Goal: Information Seeking & Learning: Learn about a topic

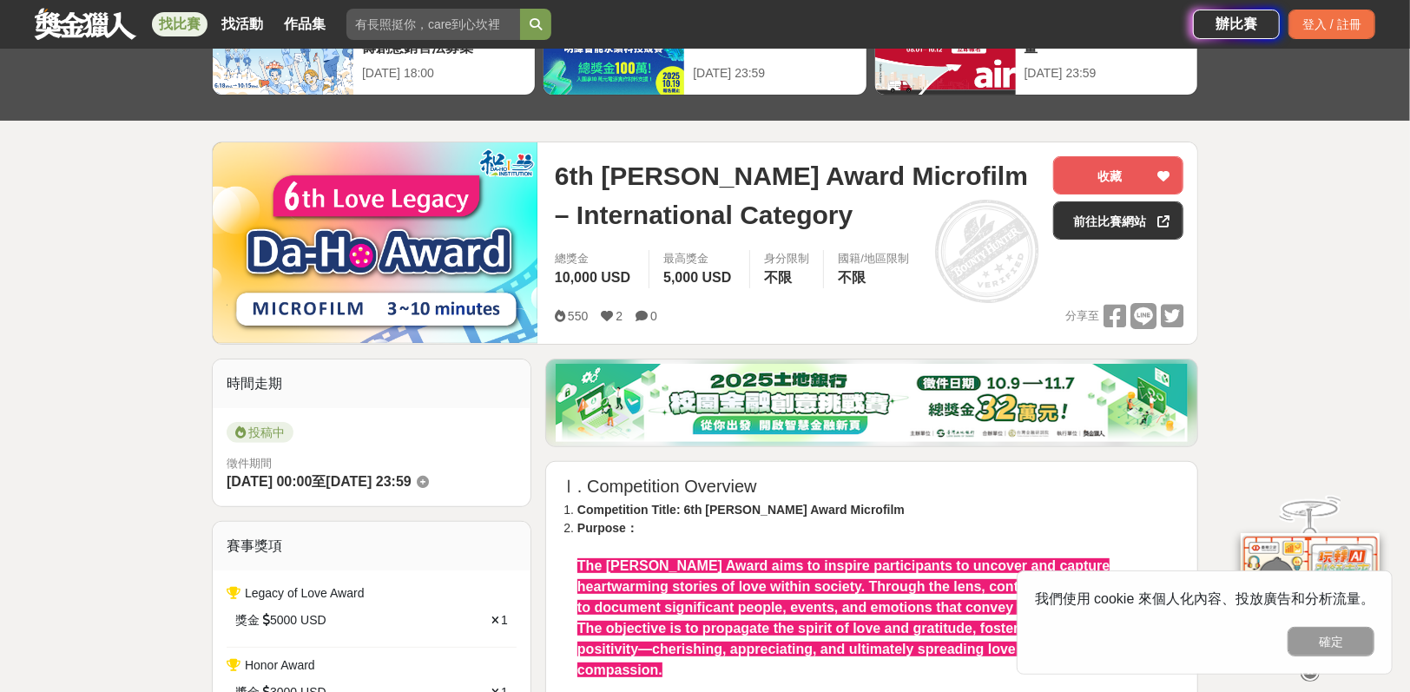
scroll to position [445, 0]
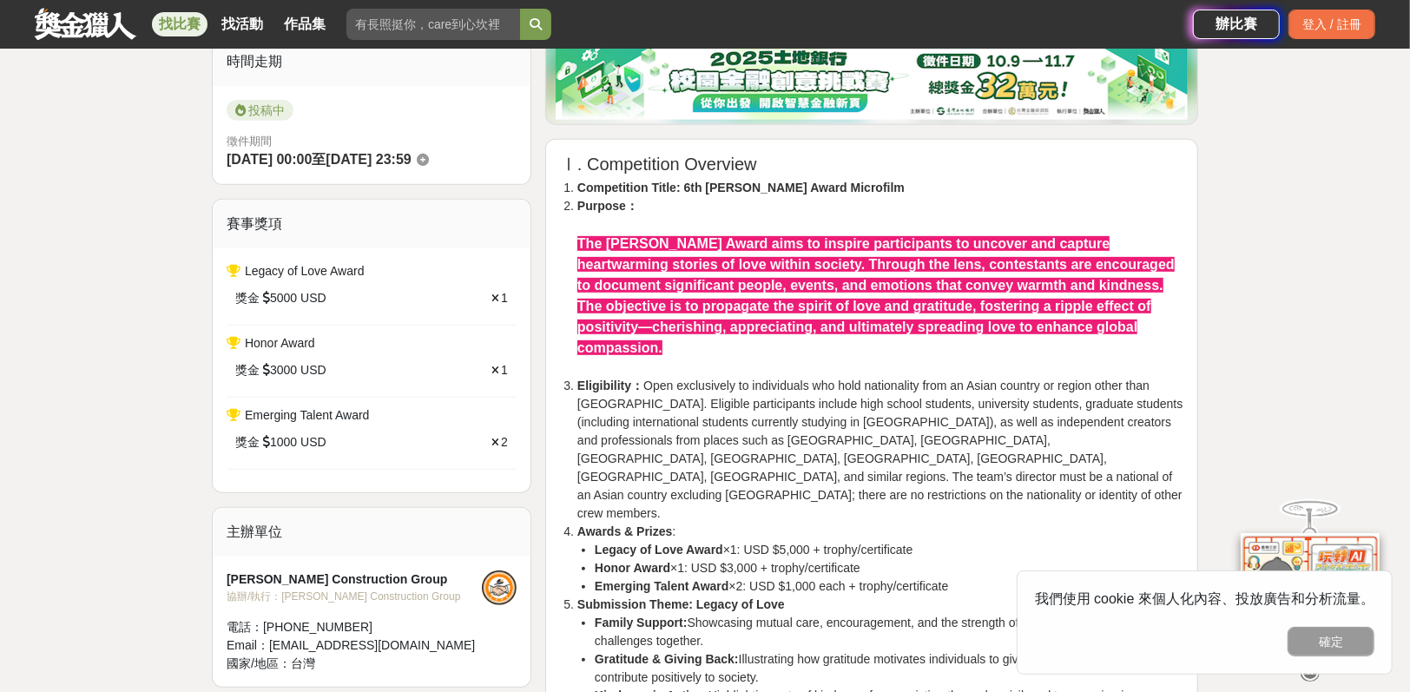
click at [687, 416] on li "Eligibility： Open exclusively to individuals who hold nationality from an Asian…" at bounding box center [880, 450] width 606 height 146
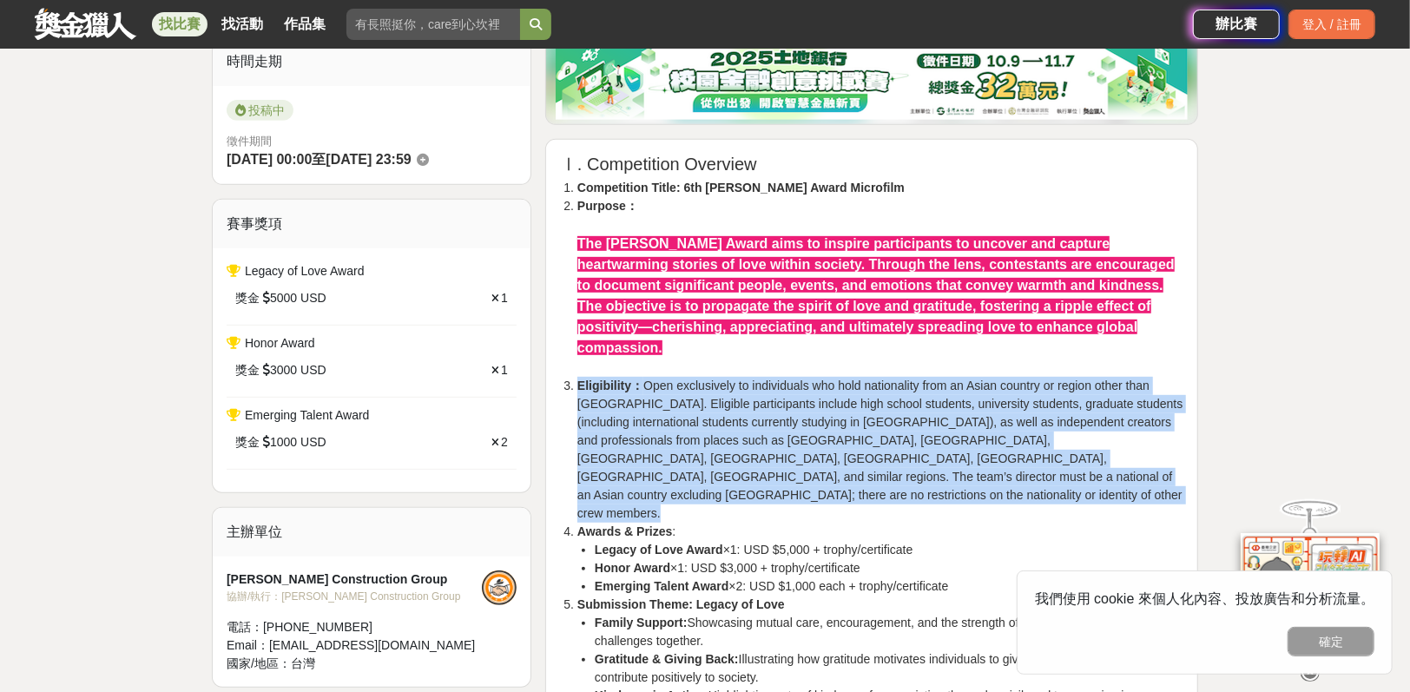
click at [687, 416] on li "Eligibility： Open exclusively to individuals who hold nationality from an Asian…" at bounding box center [880, 450] width 606 height 146
click at [689, 414] on li "Eligibility： Open exclusively to individuals who hold nationality from an Asian…" at bounding box center [880, 450] width 606 height 146
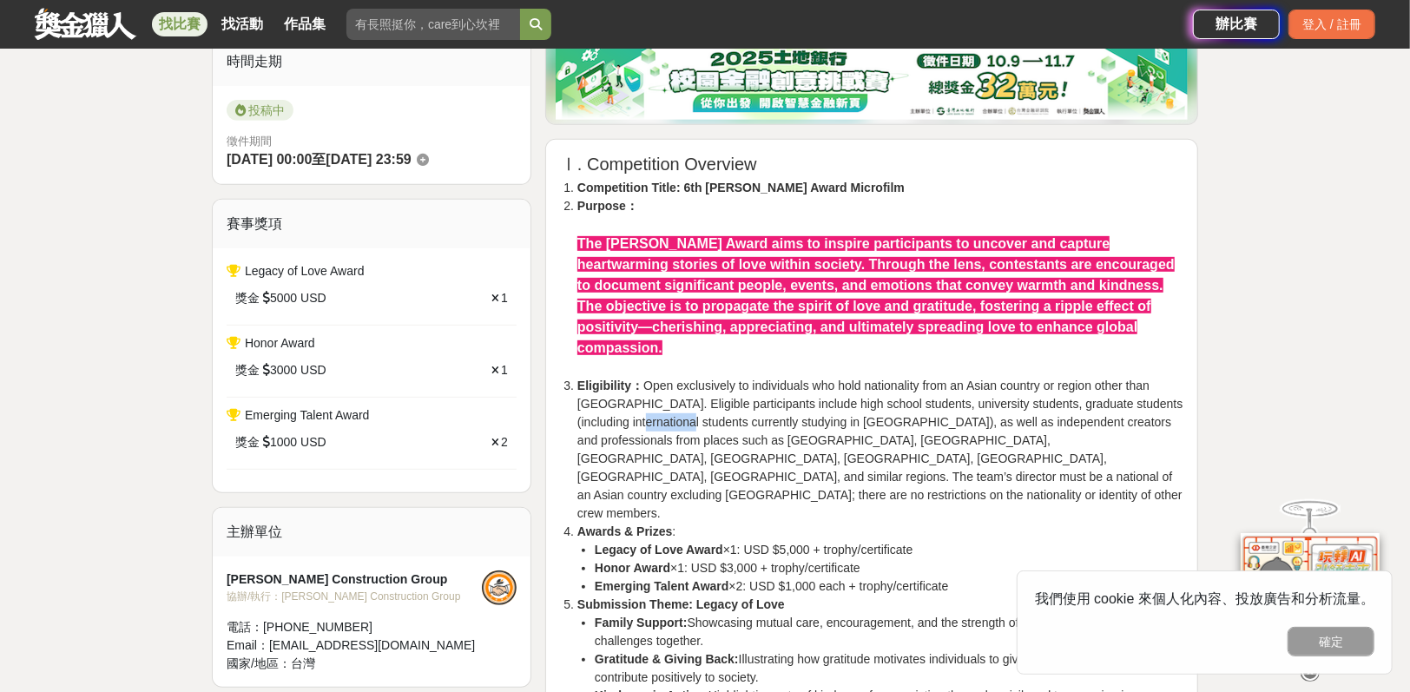
click at [689, 414] on li "Eligibility： Open exclusively to individuals who hold nationality from an Asian…" at bounding box center [880, 450] width 606 height 146
click at [759, 433] on li "Eligibility： Open exclusively to individuals who hold nationality from an Asian…" at bounding box center [880, 450] width 606 height 146
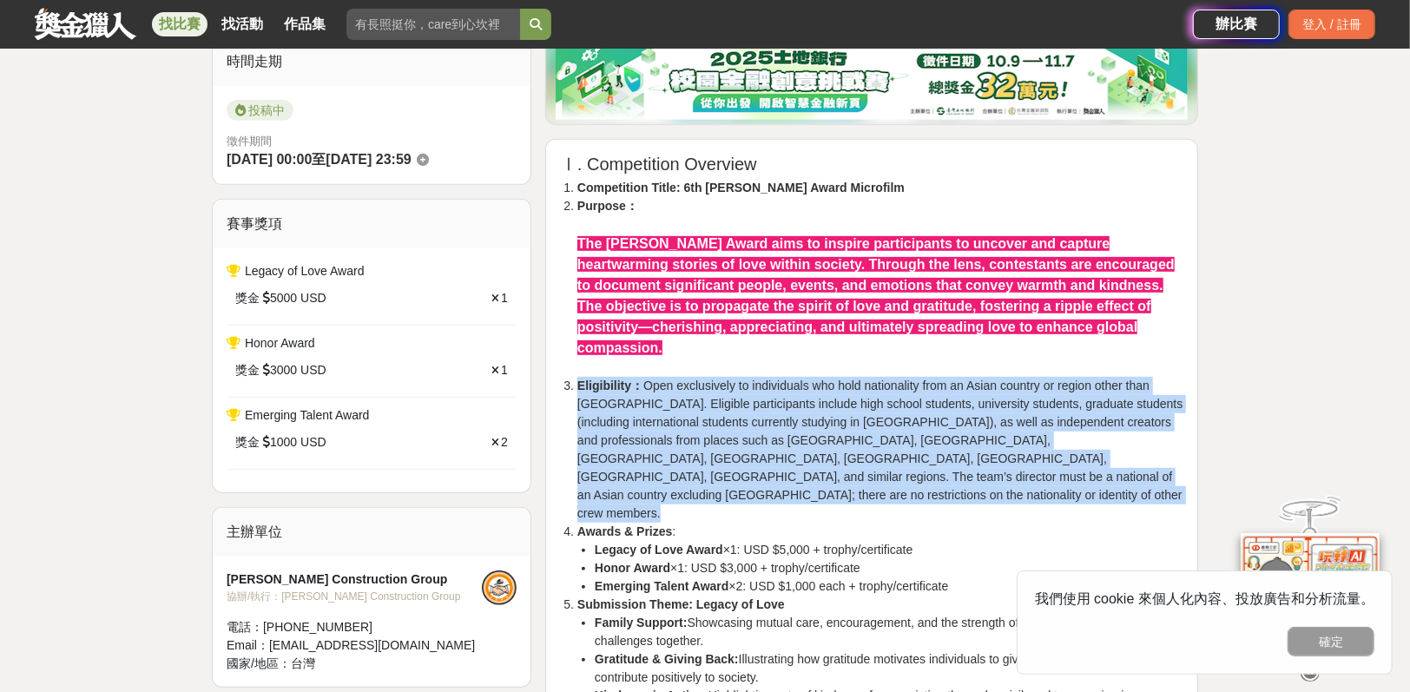
click at [759, 433] on li "Eligibility： Open exclusively to individuals who hold nationality from an Asian…" at bounding box center [880, 450] width 606 height 146
click at [765, 435] on li "Eligibility： Open exclusively to individuals who hold nationality from an Asian…" at bounding box center [880, 450] width 606 height 146
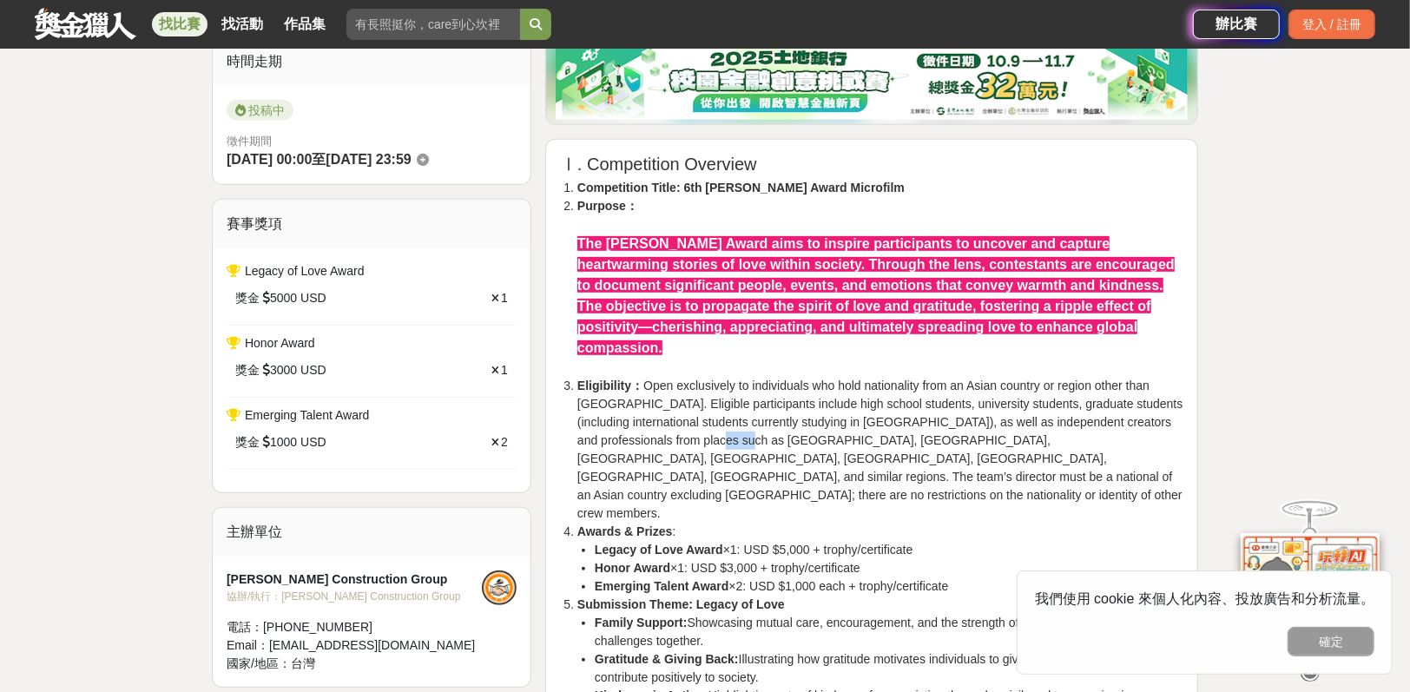
click at [765, 435] on li "Eligibility： Open exclusively to individuals who hold nationality from an Asian…" at bounding box center [880, 450] width 606 height 146
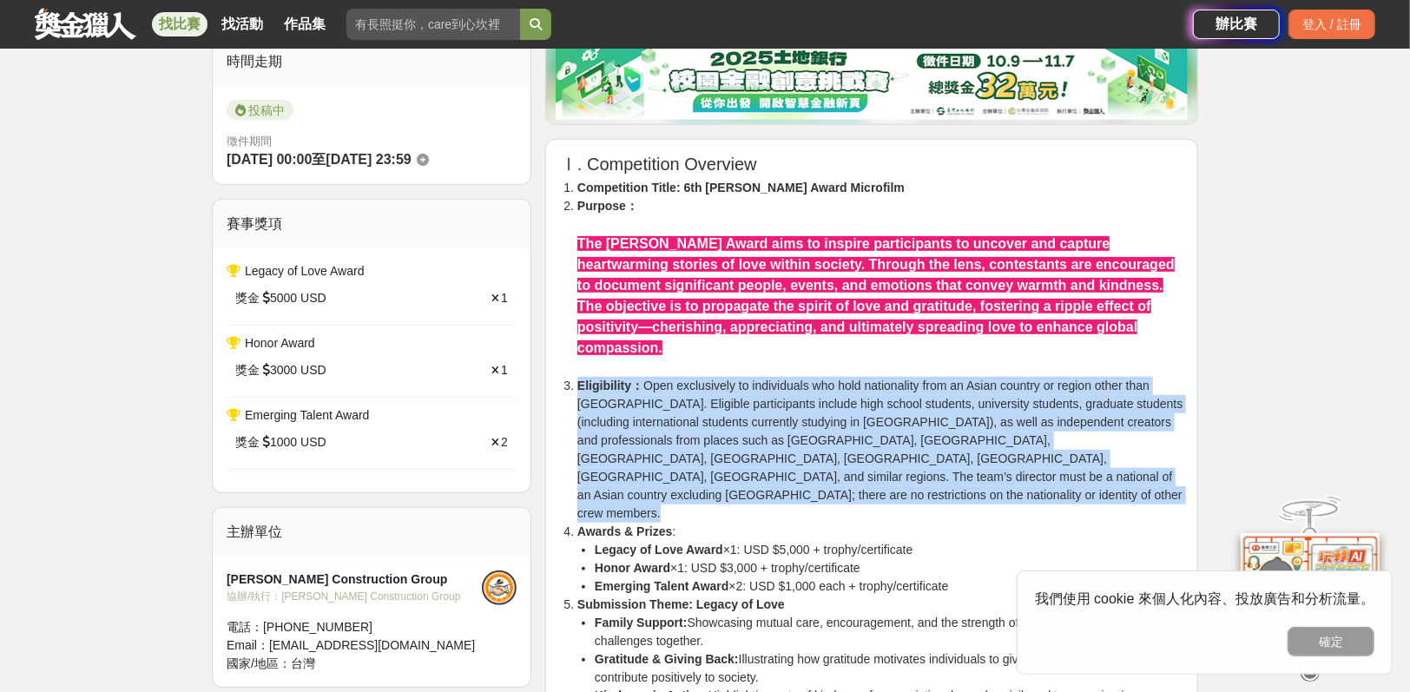
click at [765, 435] on li "Eligibility： Open exclusively to individuals who hold nationality from an Asian…" at bounding box center [880, 450] width 606 height 146
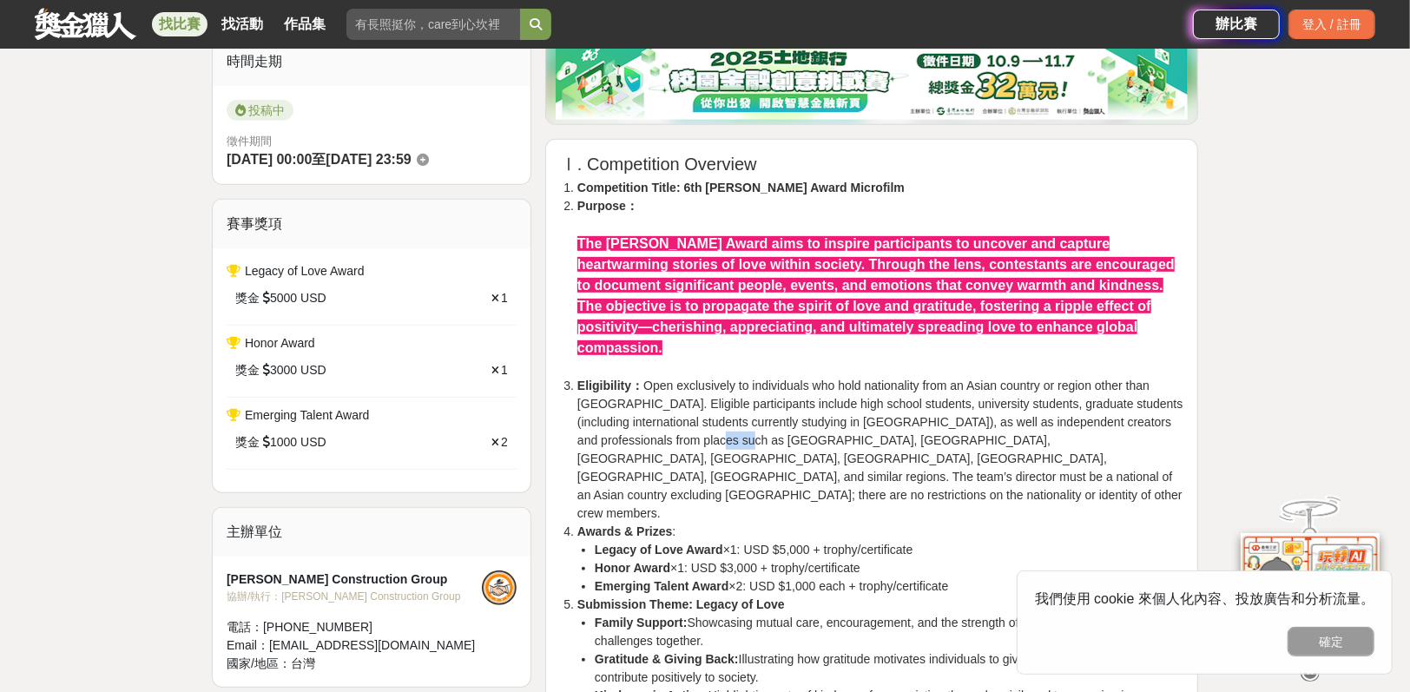
click at [765, 435] on li "Eligibility： Open exclusively to individuals who hold nationality from an Asian…" at bounding box center [880, 450] width 606 height 146
click at [787, 432] on li "Eligibility： Open exclusively to individuals who hold nationality from an Asian…" at bounding box center [880, 450] width 606 height 146
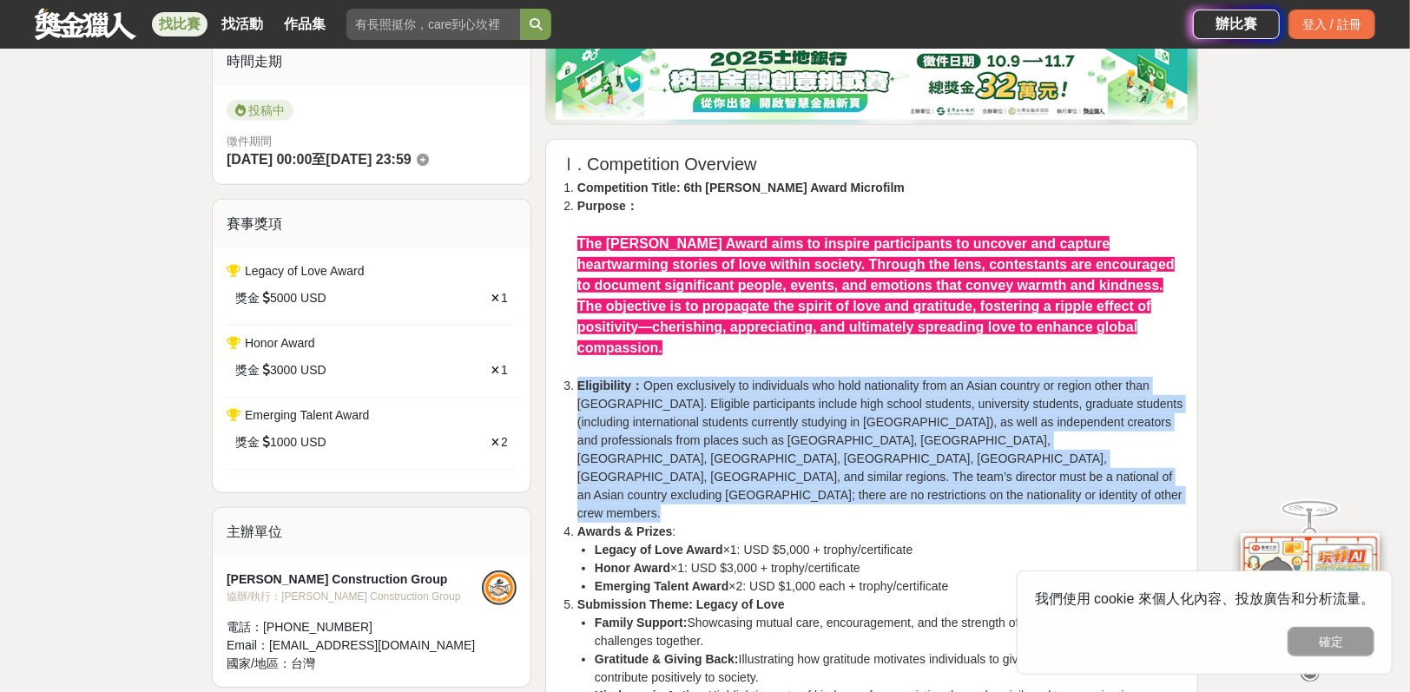
click at [787, 432] on li "Eligibility： Open exclusively to individuals who hold nationality from an Asian…" at bounding box center [880, 450] width 606 height 146
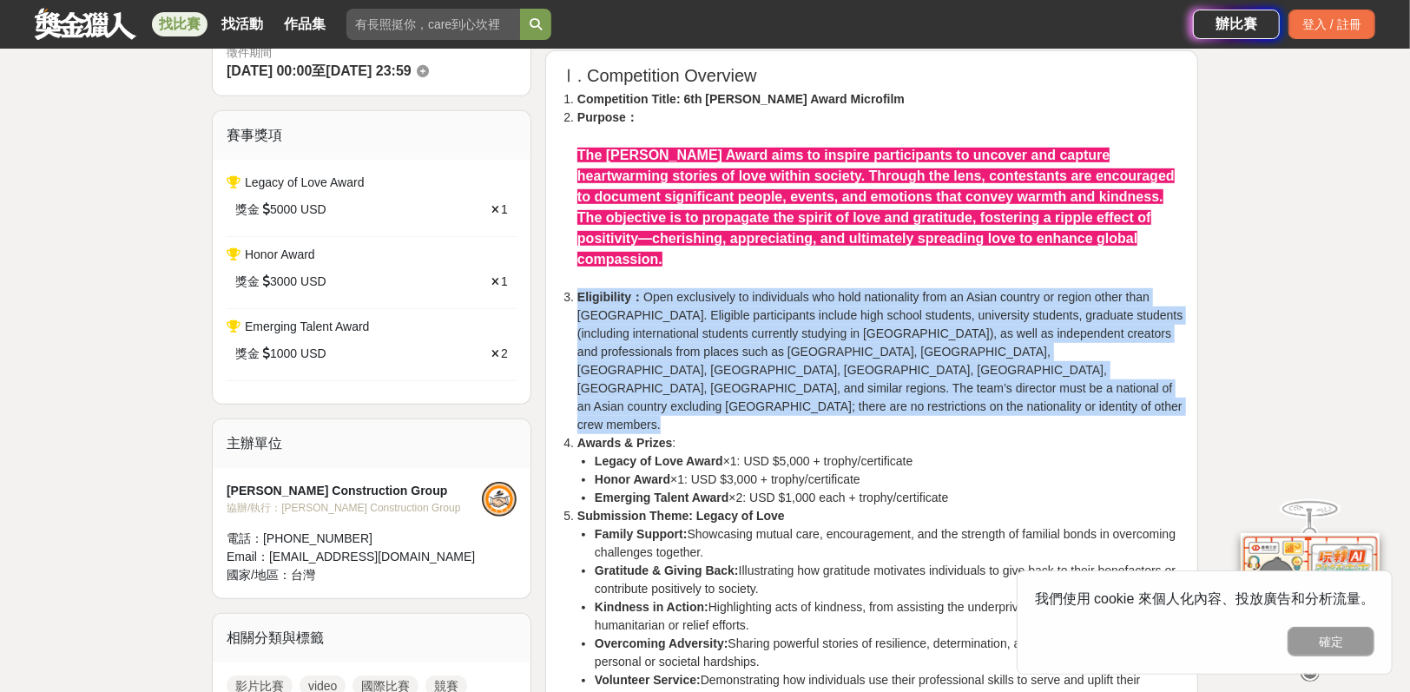
scroll to position [535, 0]
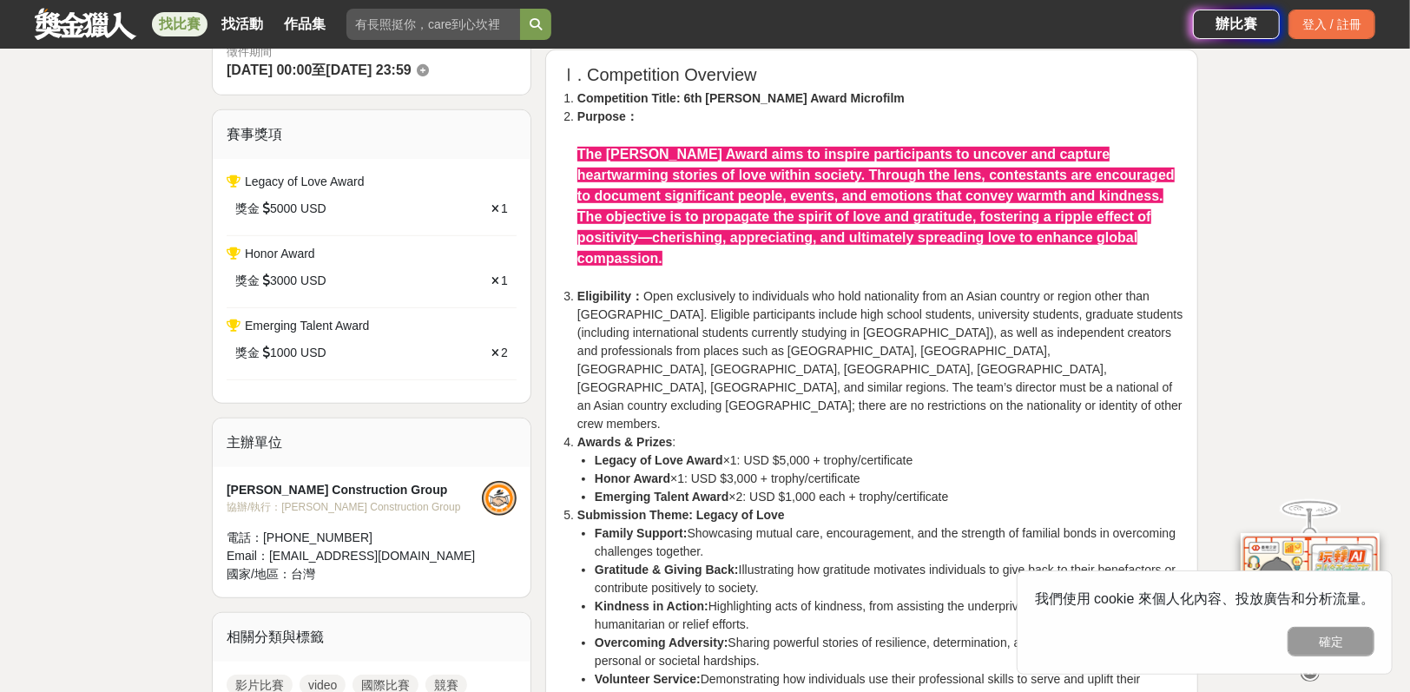
click at [787, 470] on li "Honor Award ×1: USD $3,000 + trophy/certificate" at bounding box center [889, 479] width 589 height 18
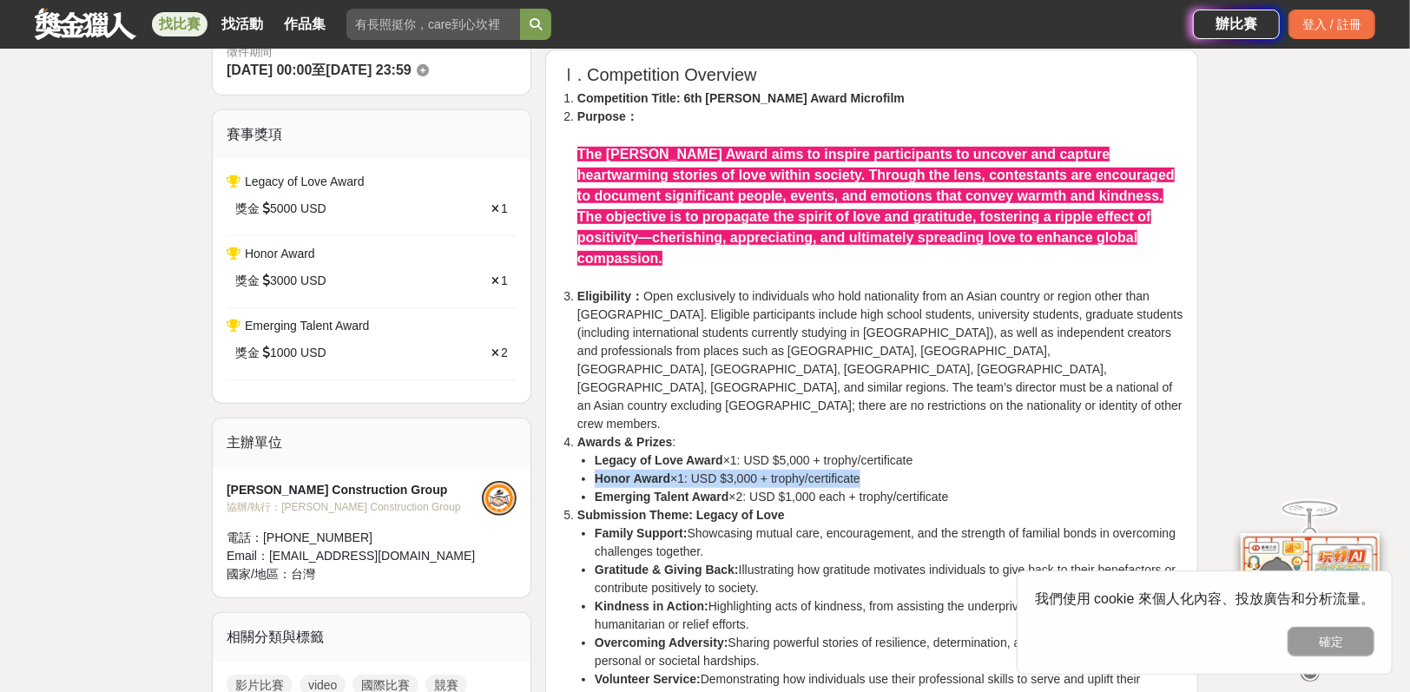
click at [787, 470] on li "Honor Award ×1: USD $3,000 + trophy/certificate" at bounding box center [889, 479] width 589 height 18
click at [787, 506] on li "Submission Theme: Legacy of Love Family Support: Showcasing mutual care, encour…" at bounding box center [880, 606] width 606 height 201
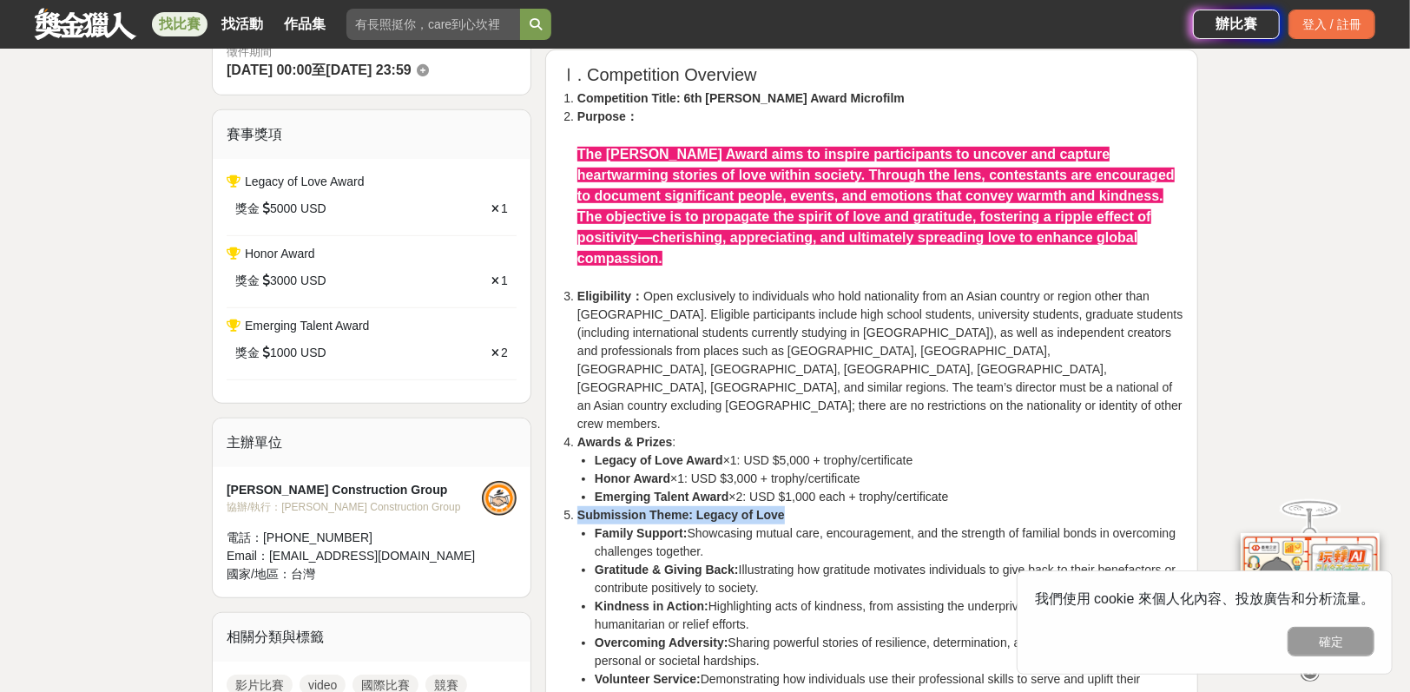
click at [787, 506] on li "Submission Theme: Legacy of Love Family Support: Showcasing mutual care, encour…" at bounding box center [880, 606] width 606 height 201
click at [787, 524] on li "Family Support: Showcasing mutual care, encouragement, and the strength of fami…" at bounding box center [889, 542] width 589 height 36
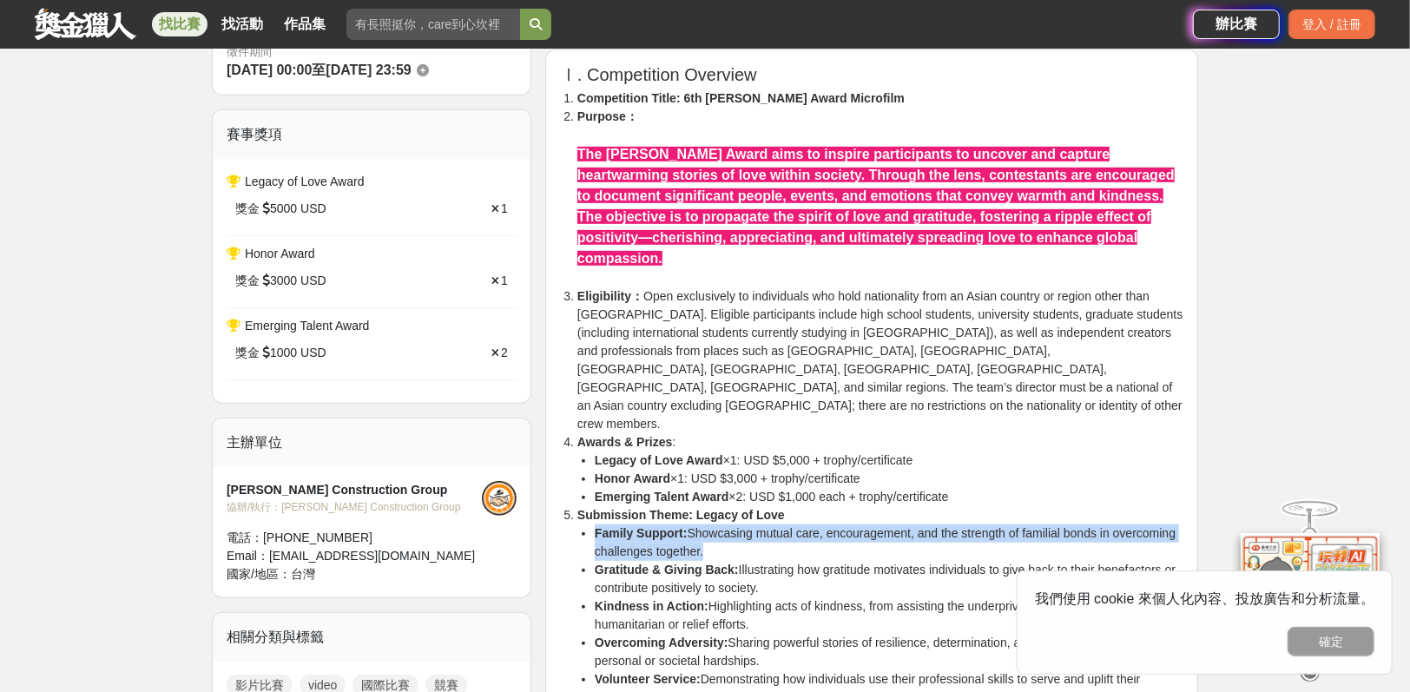
click at [787, 524] on li "Family Support: Showcasing mutual care, encouragement, and the strength of fami…" at bounding box center [889, 542] width 589 height 36
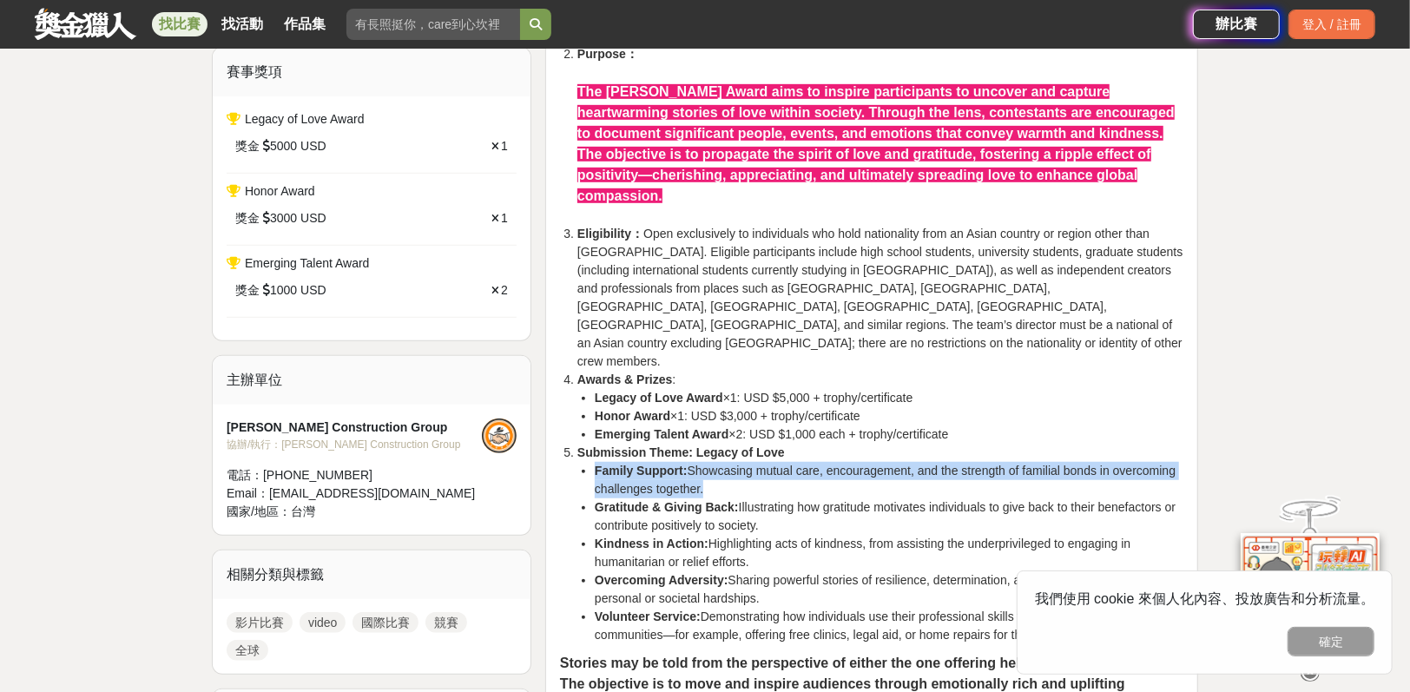
scroll to position [606, 0]
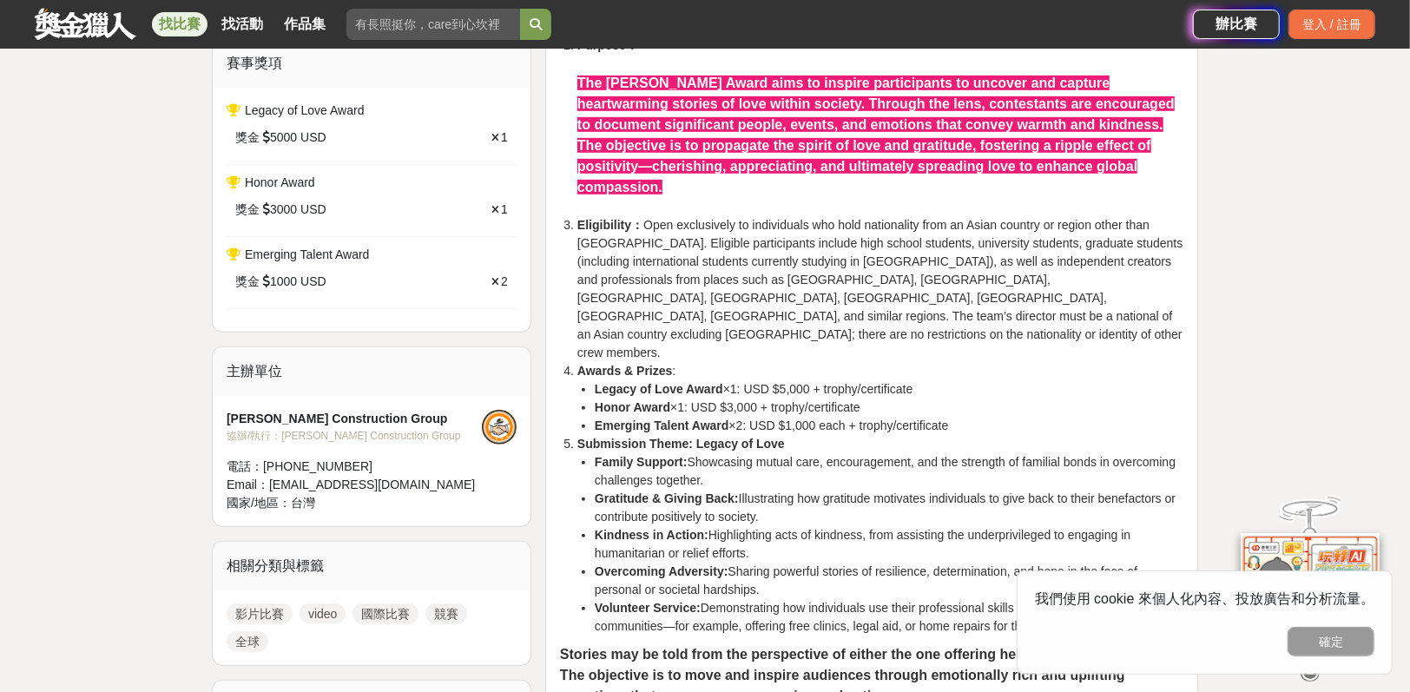
click at [787, 526] on li "Kindness in Action: Highlighting acts of kindness, from assisting the underpriv…" at bounding box center [889, 544] width 589 height 36
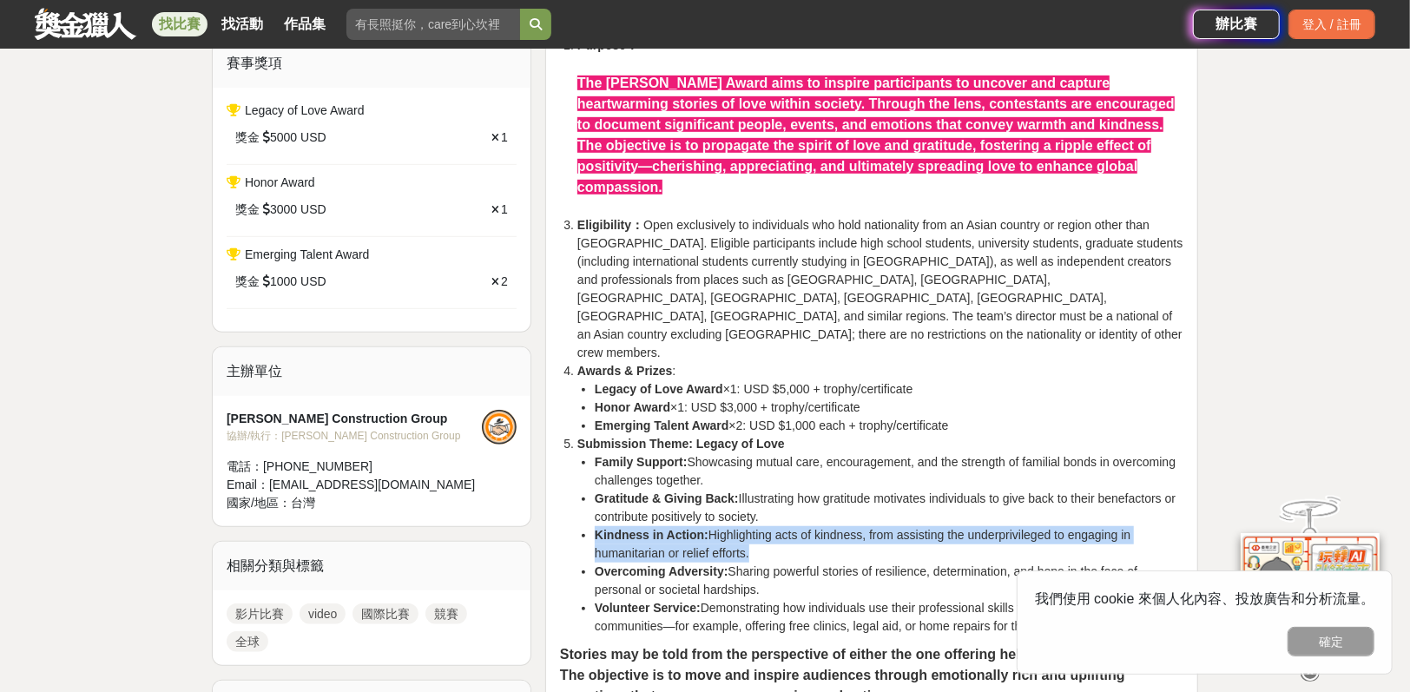
click at [787, 526] on li "Kindness in Action: Highlighting acts of kindness, from assisting the underpriv…" at bounding box center [889, 544] width 589 height 36
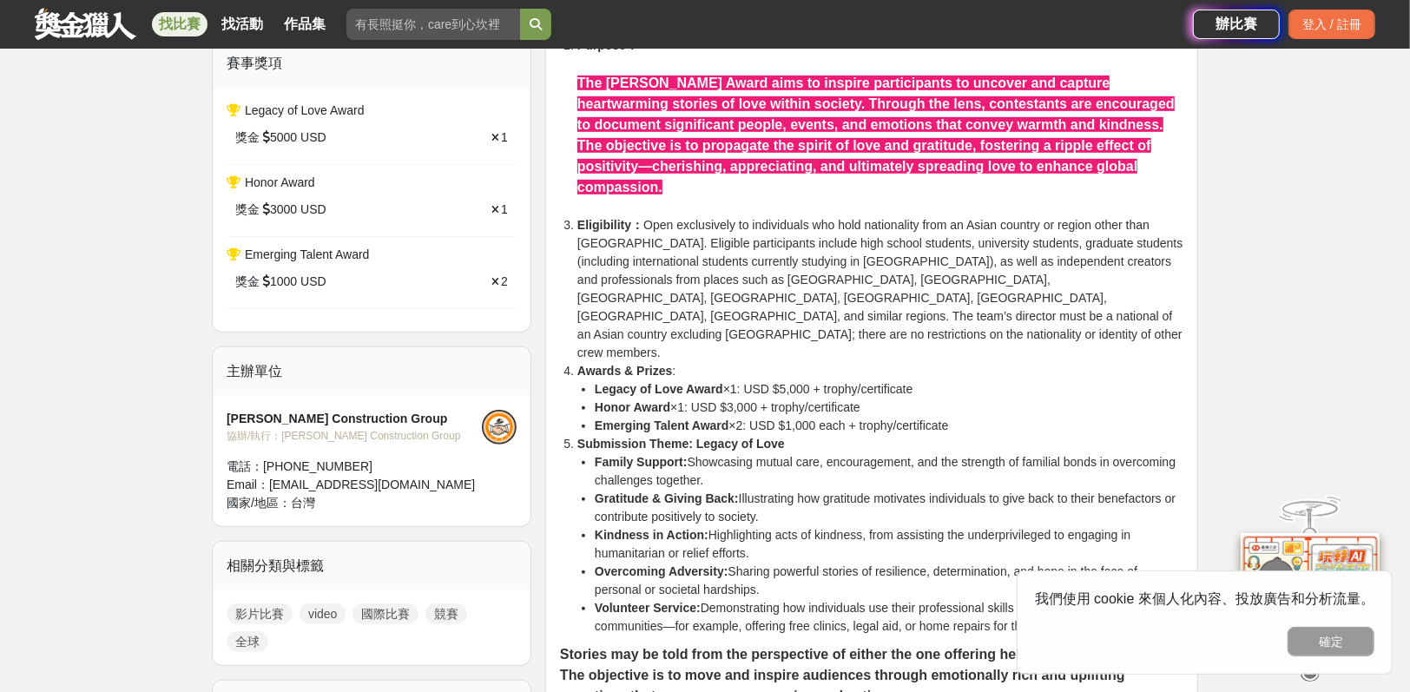
click at [794, 490] on li "Gratitude & Giving Back: Illustrating how gratitude motivates individuals to gi…" at bounding box center [889, 508] width 589 height 36
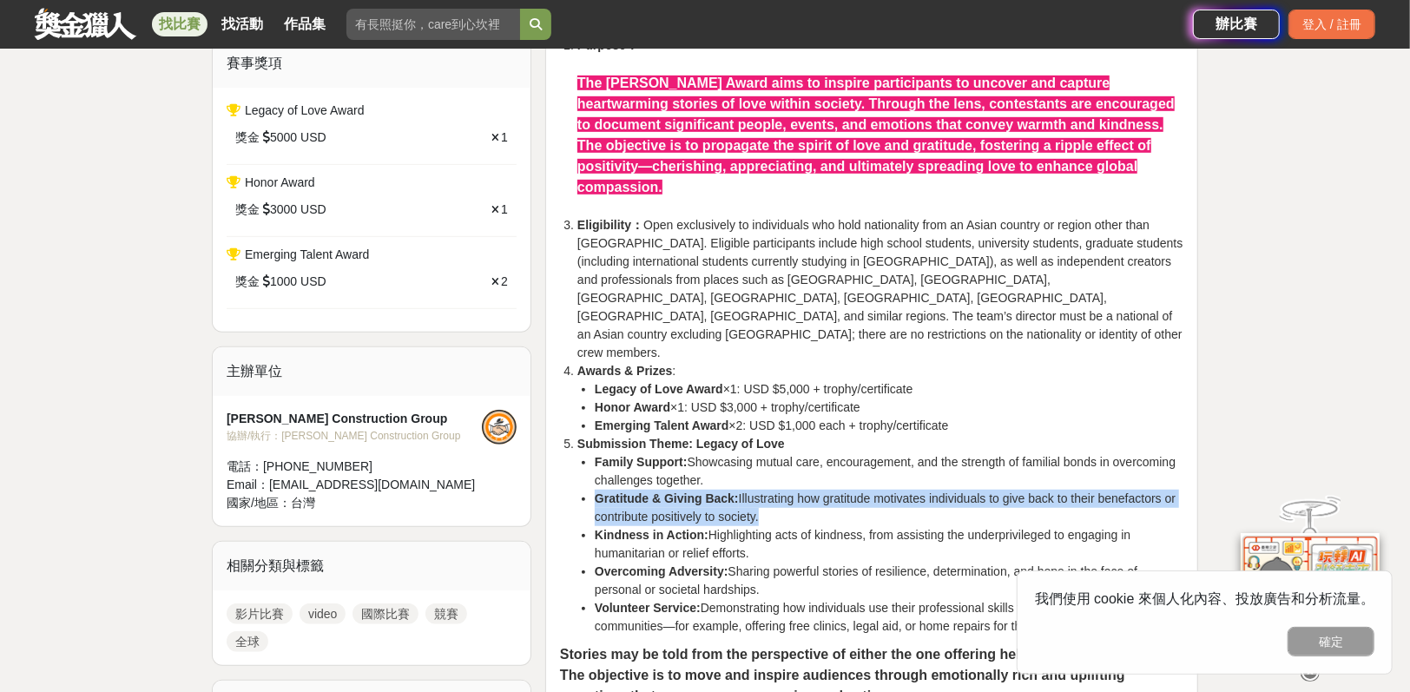
click at [794, 490] on li "Gratitude & Giving Back: Illustrating how gratitude motivates individuals to gi…" at bounding box center [889, 508] width 589 height 36
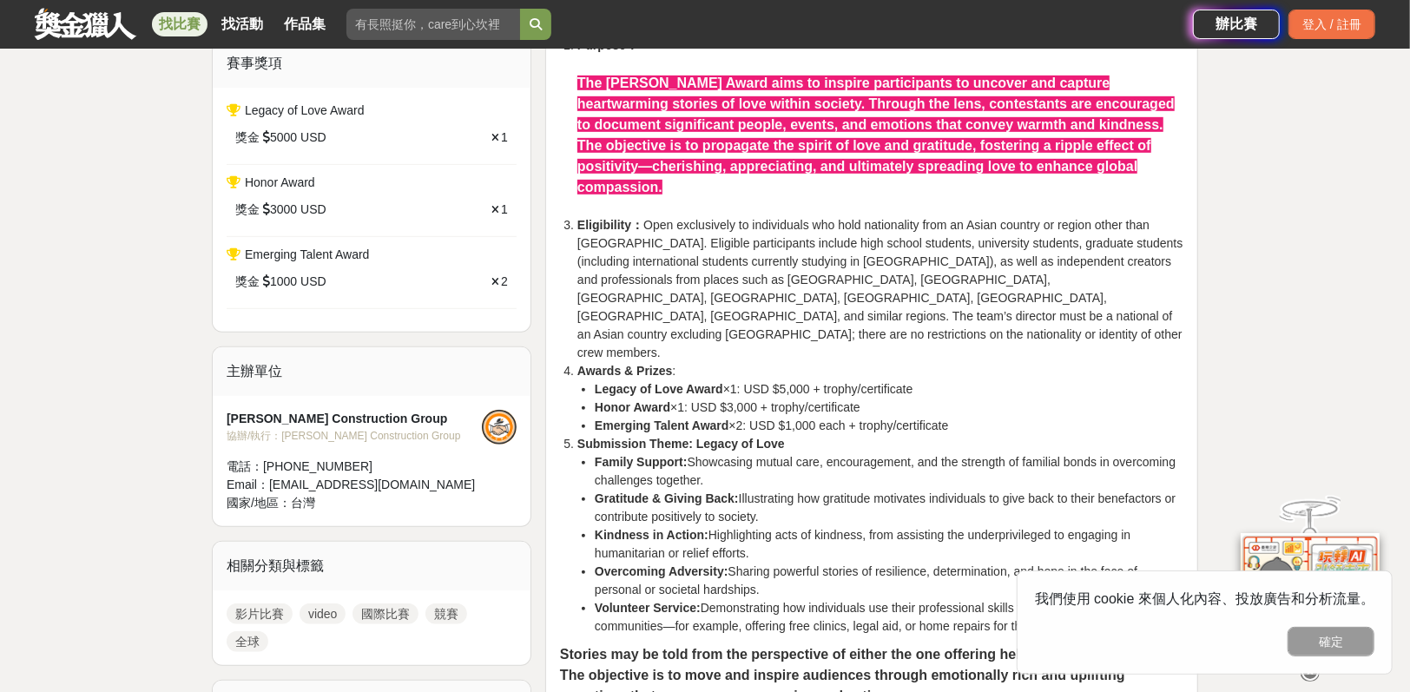
click at [794, 526] on li "Kindness in Action: Highlighting acts of kindness, from assisting the underpriv…" at bounding box center [889, 544] width 589 height 36
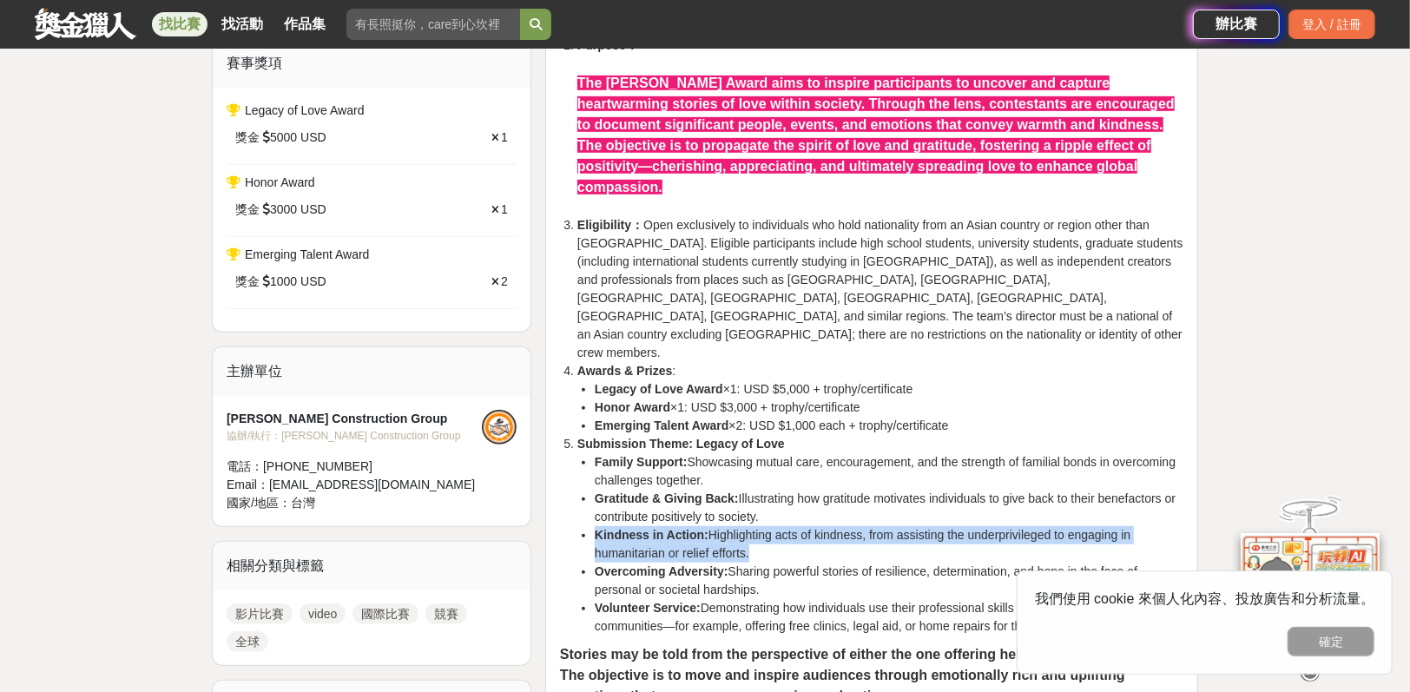
click at [794, 526] on li "Kindness in Action: Highlighting acts of kindness, from assisting the underpriv…" at bounding box center [889, 544] width 589 height 36
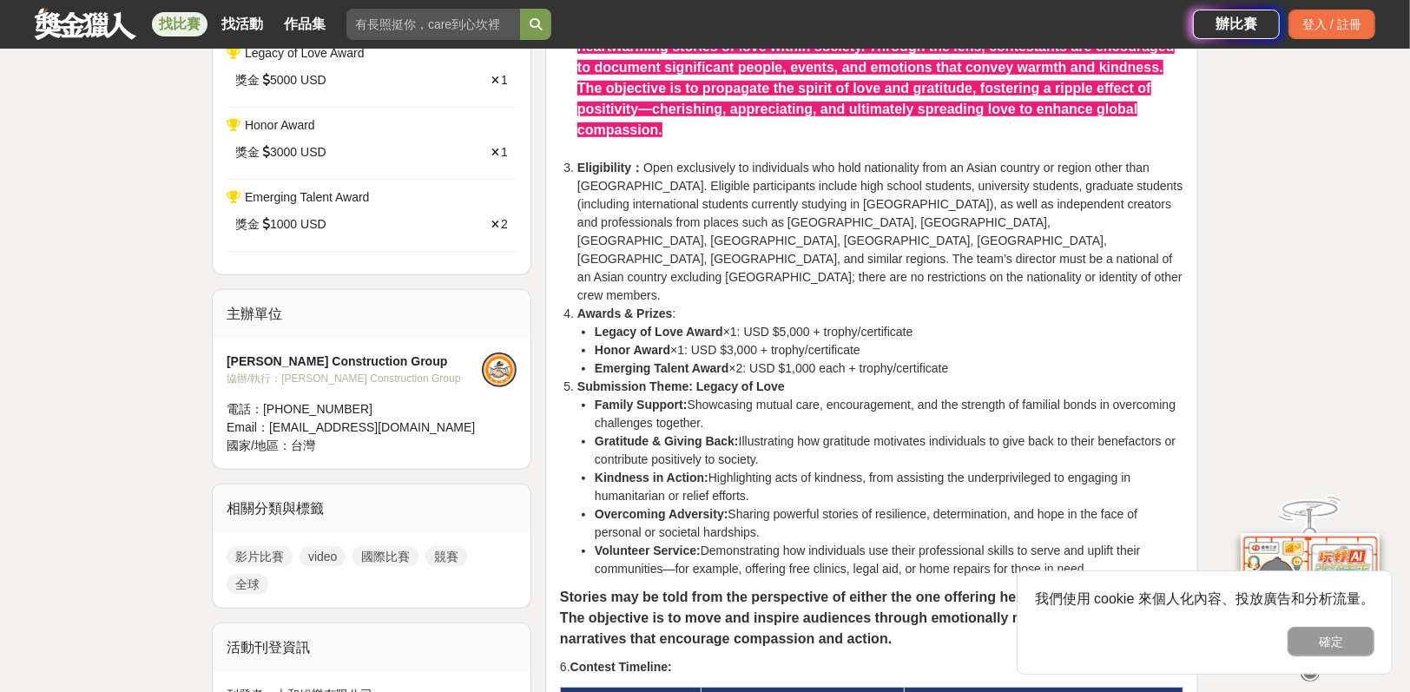
click at [794, 505] on li "Overcoming Adversity: Sharing powerful stories of resilience, determination, an…" at bounding box center [889, 523] width 589 height 36
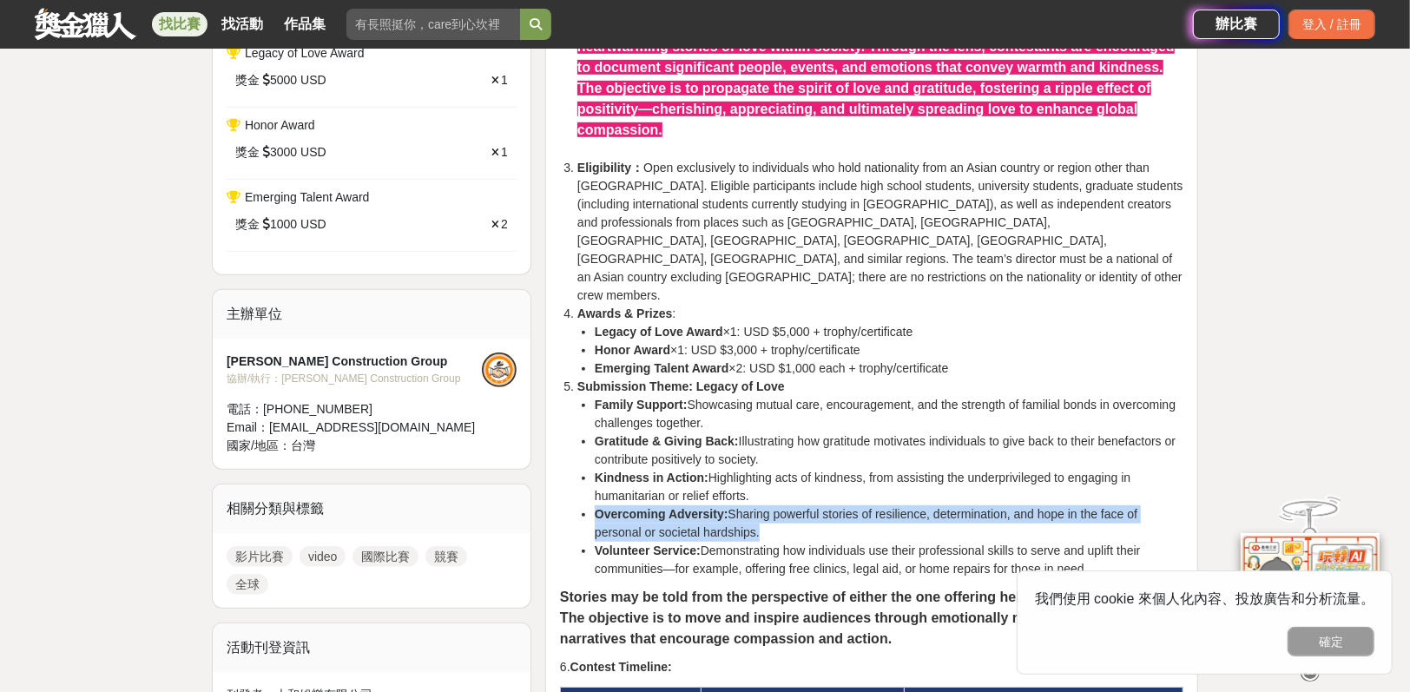
drag, startPoint x: 794, startPoint y: 491, endPoint x: 803, endPoint y: 477, distance: 16.9
click at [803, 505] on li "Overcoming Adversity: Sharing powerful stories of resilience, determination, an…" at bounding box center [889, 523] width 589 height 36
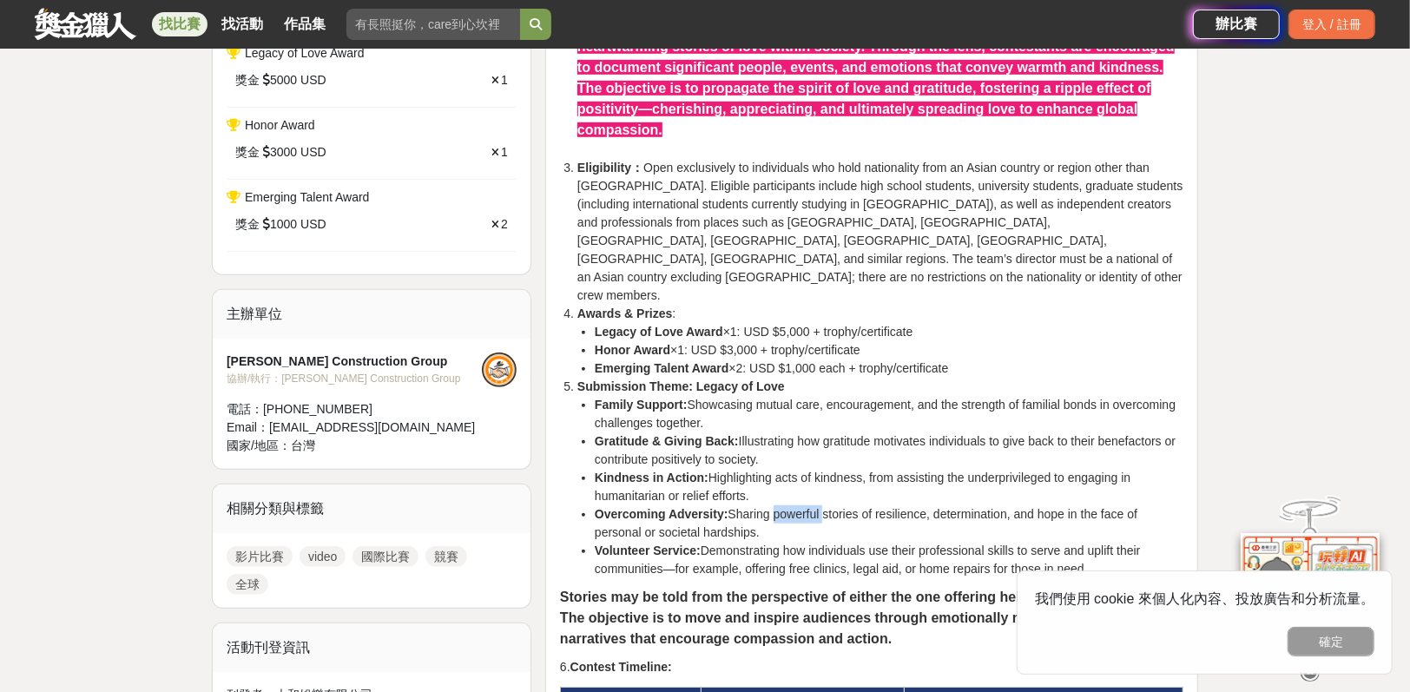
click at [803, 505] on li "Overcoming Adversity: Sharing powerful stories of resilience, determination, an…" at bounding box center [889, 523] width 589 height 36
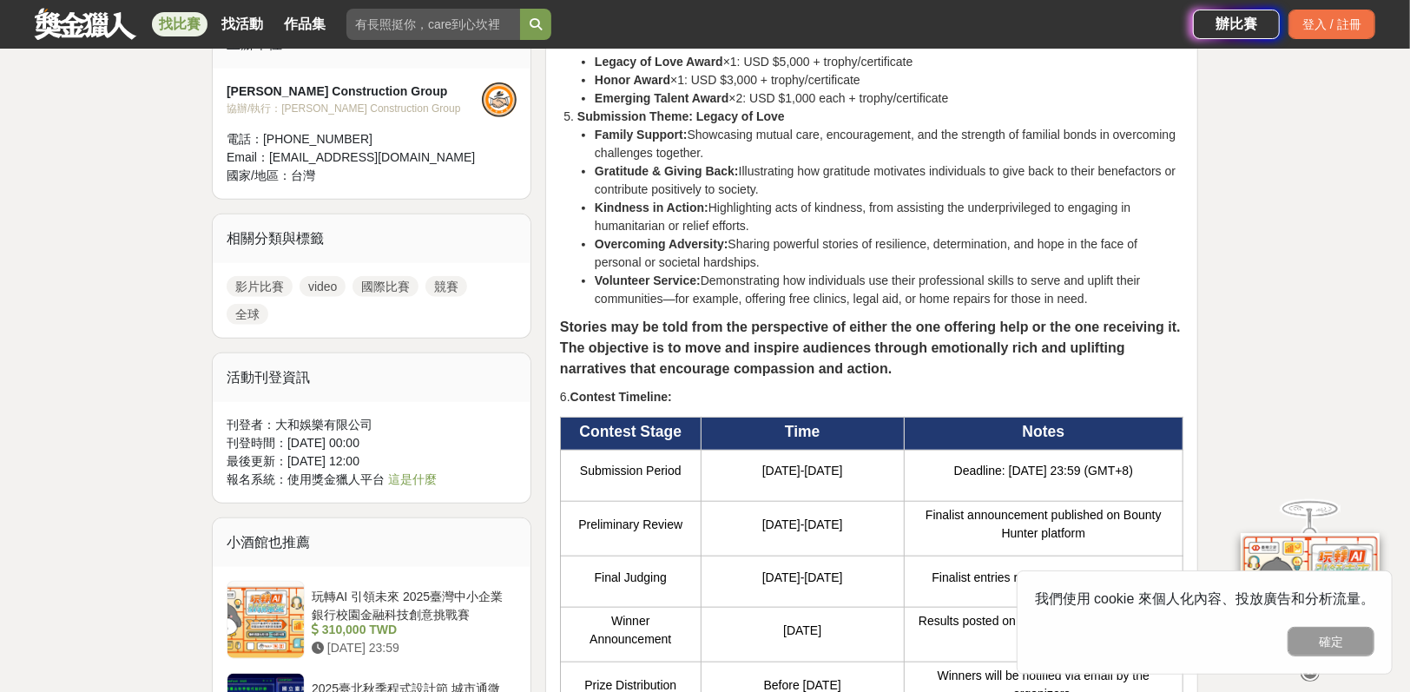
click at [824, 336] on strong "Stories may be told from the perspective of either the one offering help or the…" at bounding box center [870, 348] width 621 height 56
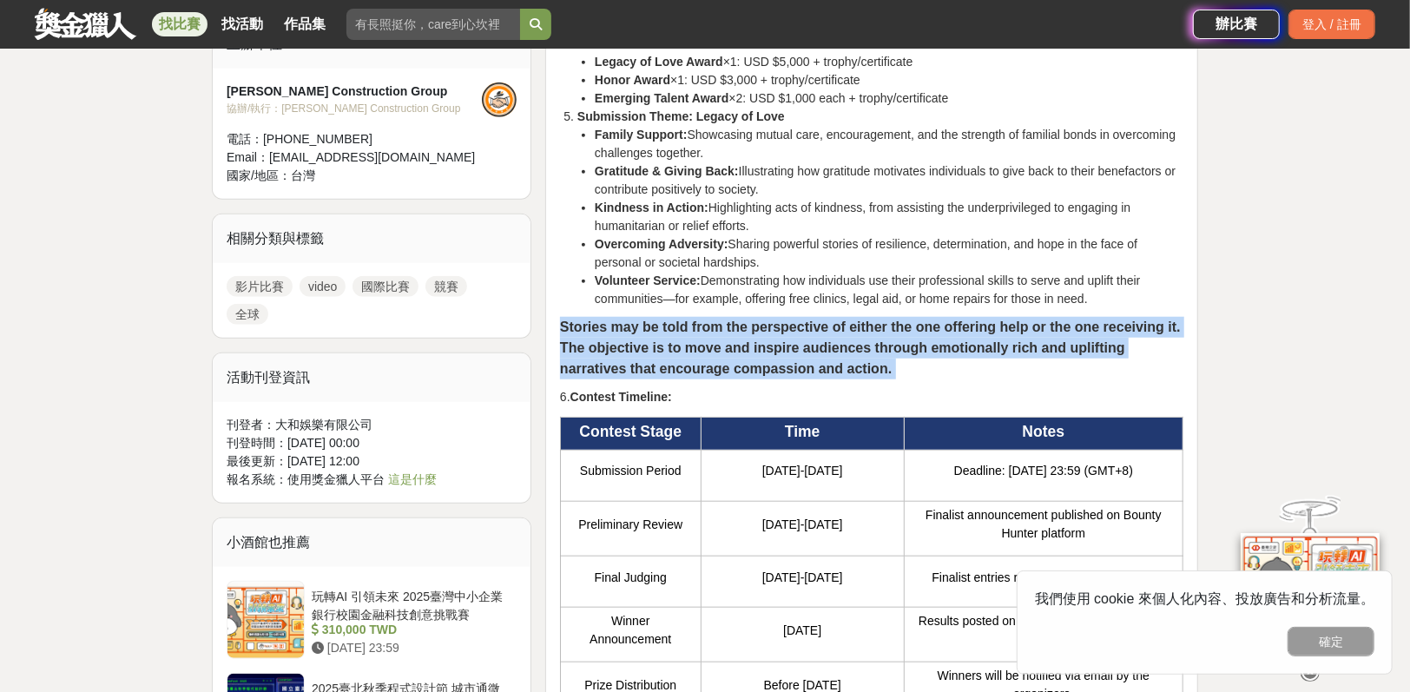
click at [824, 336] on strong "Stories may be told from the perspective of either the one offering help or the…" at bounding box center [870, 348] width 621 height 56
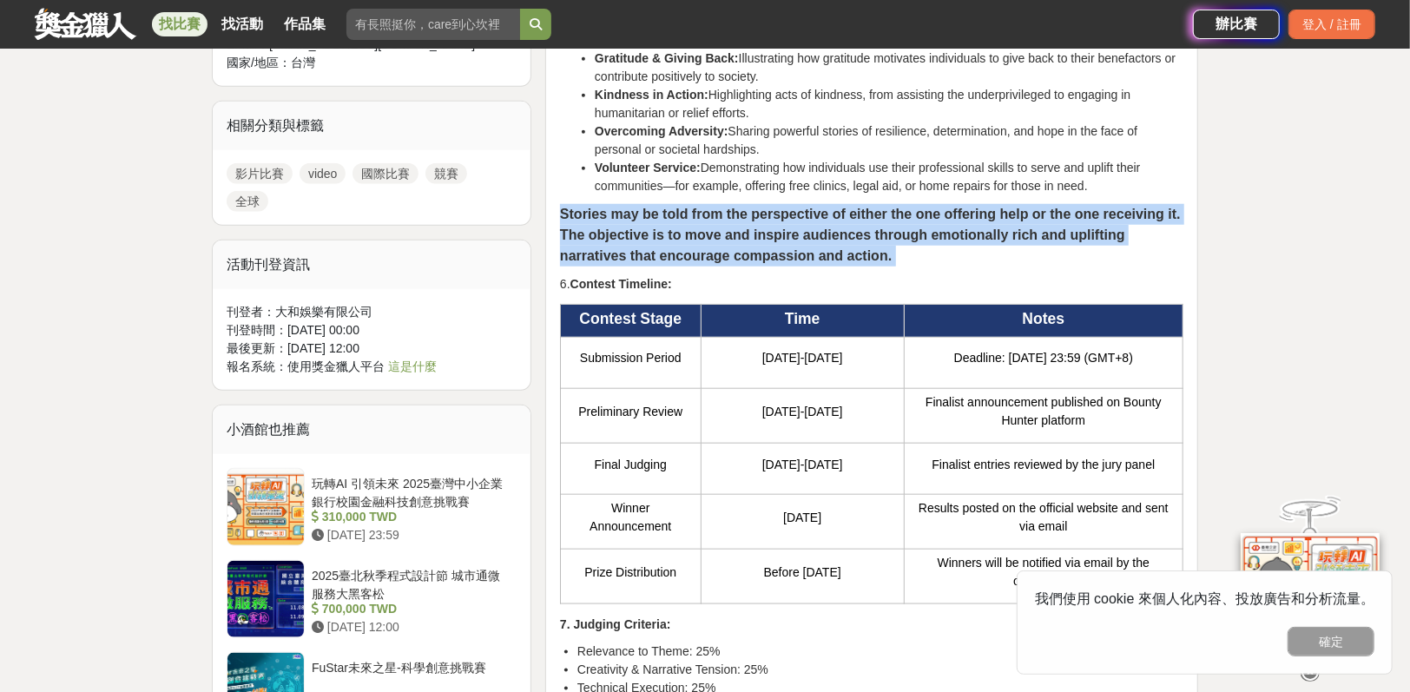
scroll to position [1056, 0]
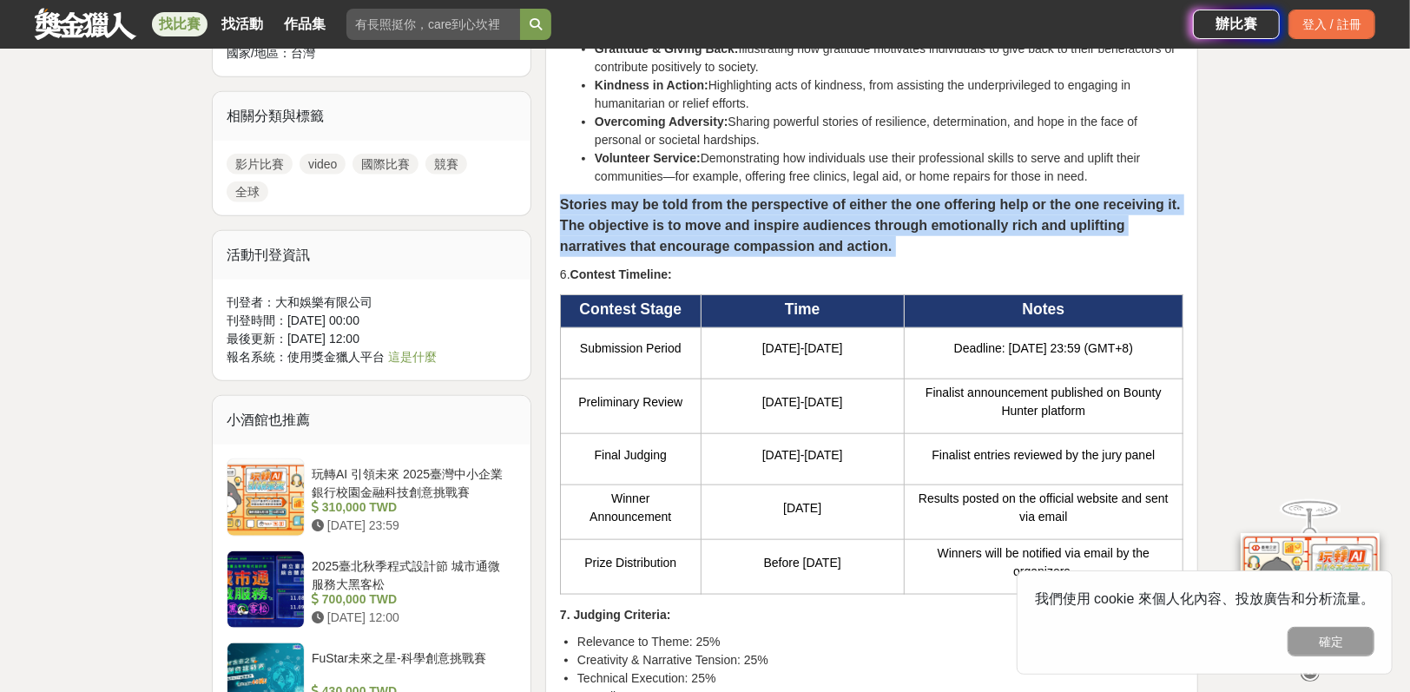
click at [837, 213] on strong "Stories may be told from the perspective of either the one offering help or the…" at bounding box center [870, 225] width 621 height 56
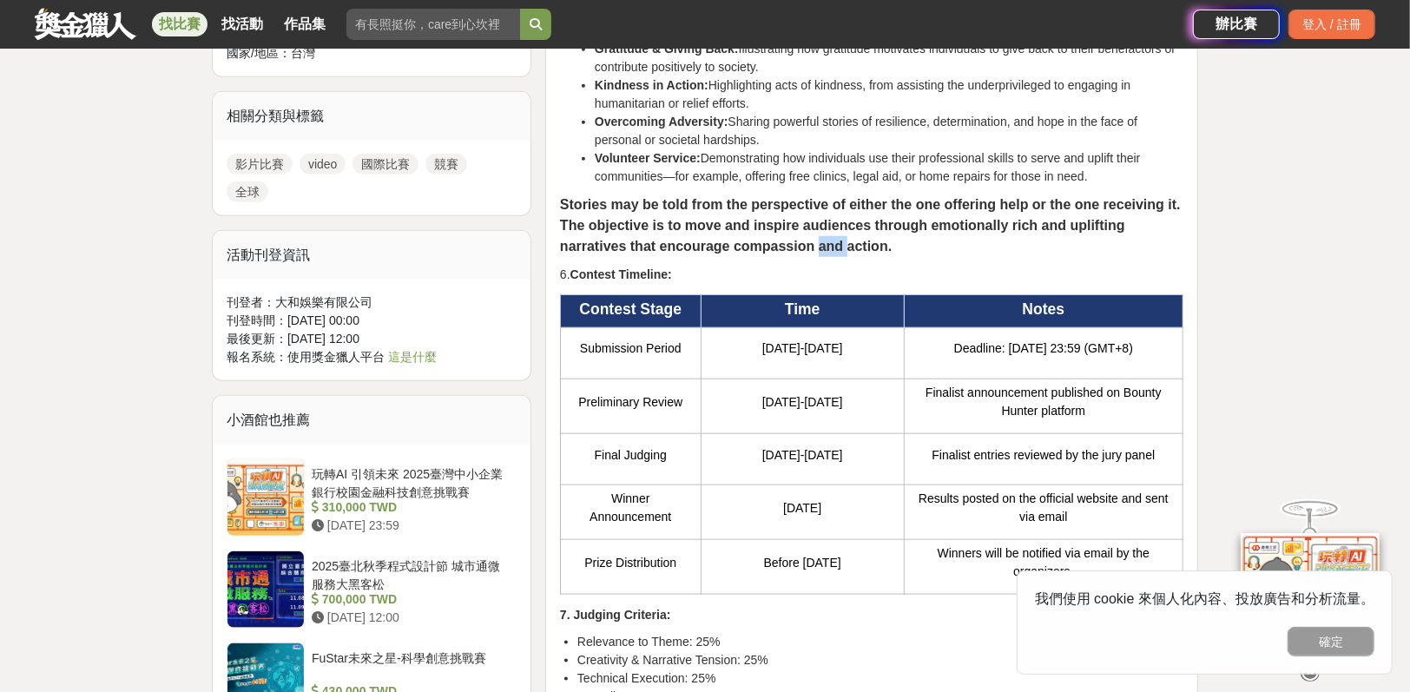
click at [837, 213] on strong "Stories may be told from the perspective of either the one offering help or the…" at bounding box center [870, 225] width 621 height 56
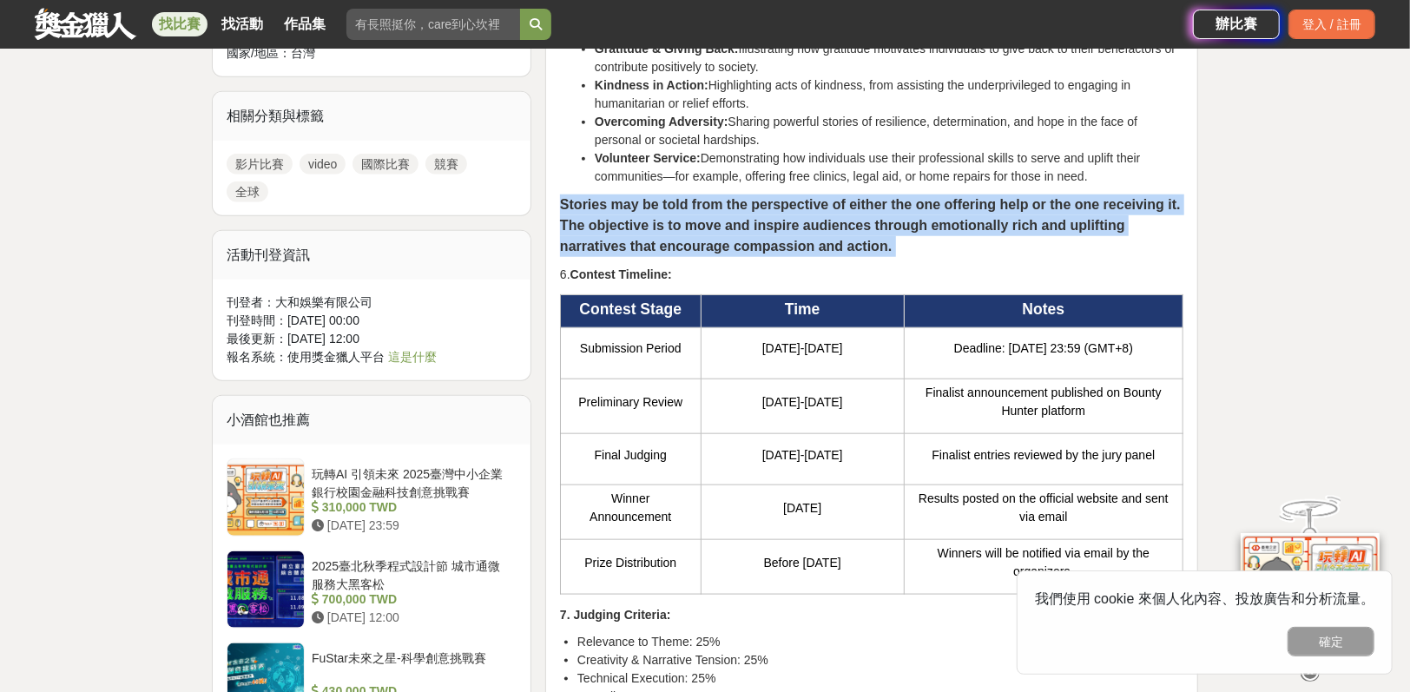
click at [837, 213] on strong "Stories may be told from the perspective of either the one offering help or the…" at bounding box center [870, 225] width 621 height 56
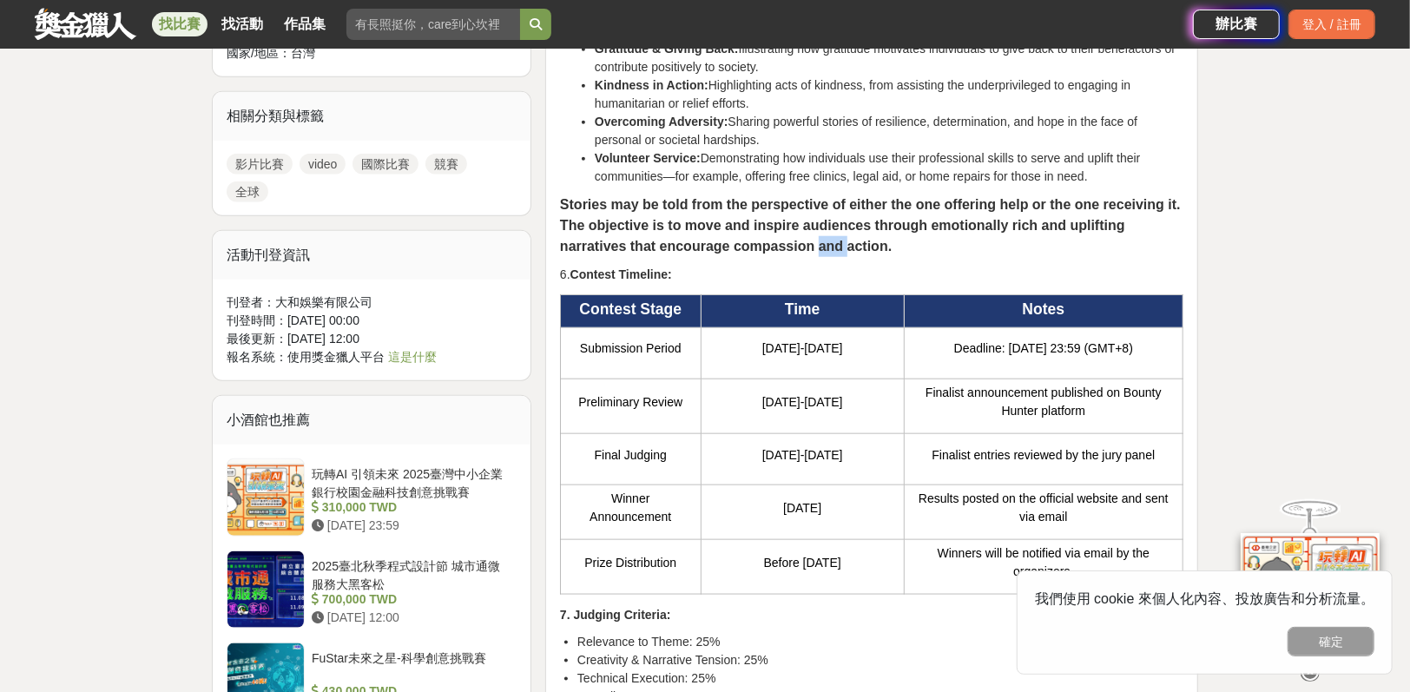
click at [837, 213] on strong "Stories may be told from the perspective of either the one offering help or the…" at bounding box center [870, 225] width 621 height 56
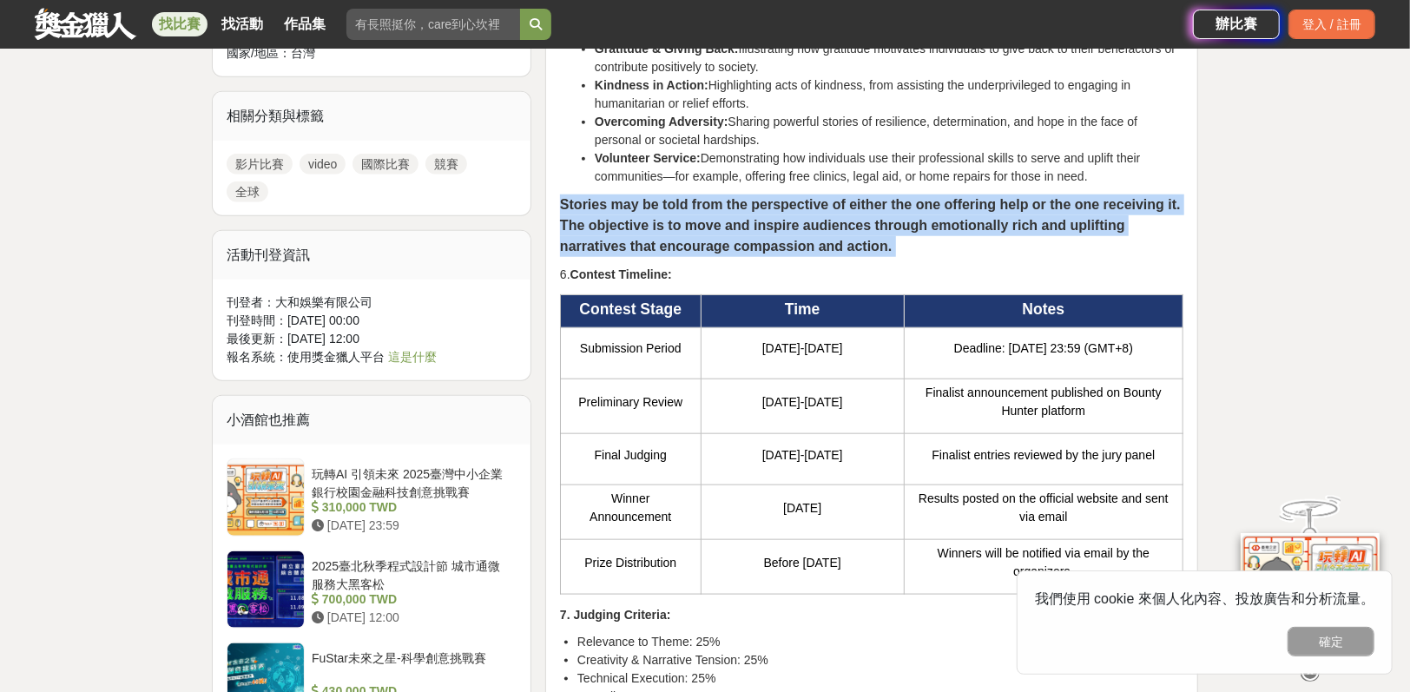
click at [837, 213] on strong "Stories may be told from the perspective of either the one offering help or the…" at bounding box center [870, 225] width 621 height 56
click at [835, 197] on strong "Stories may be told from the perspective of either the one offering help or the…" at bounding box center [870, 225] width 621 height 56
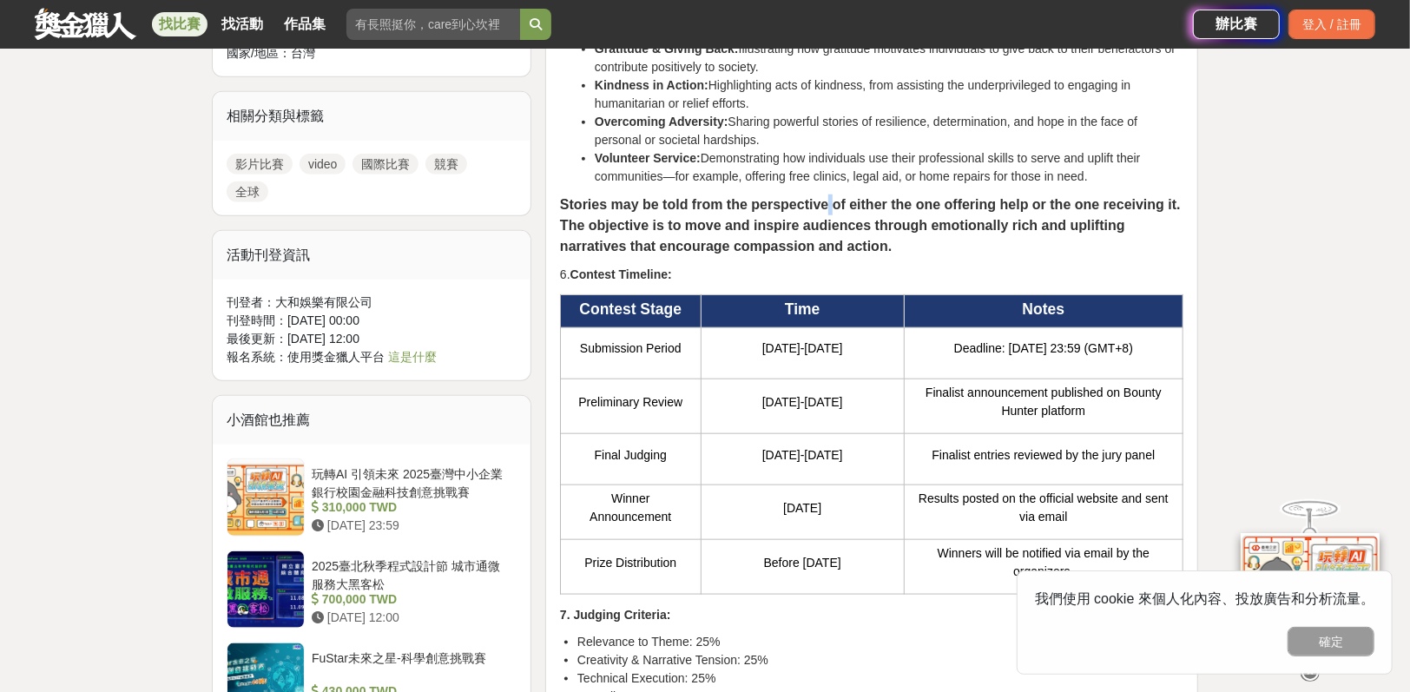
click at [835, 197] on strong "Stories may be told from the perspective of either the one offering help or the…" at bounding box center [870, 225] width 621 height 56
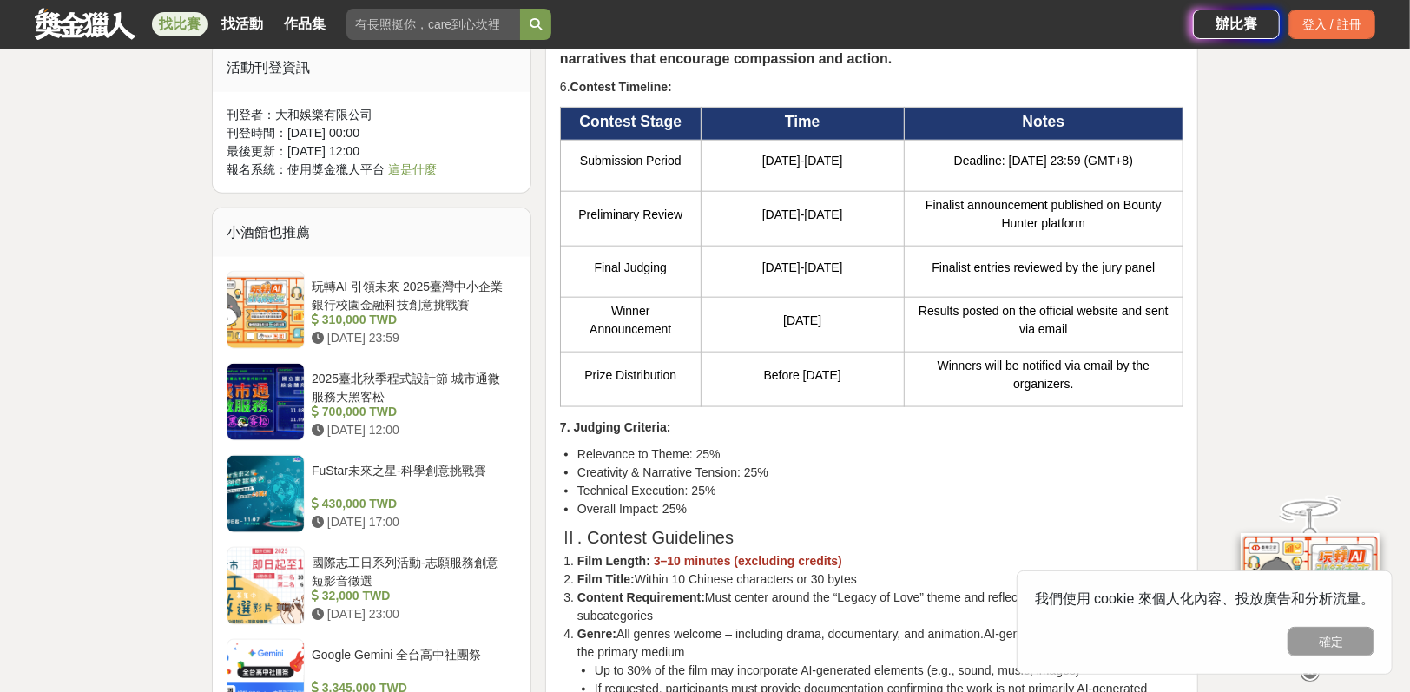
scroll to position [1245, 0]
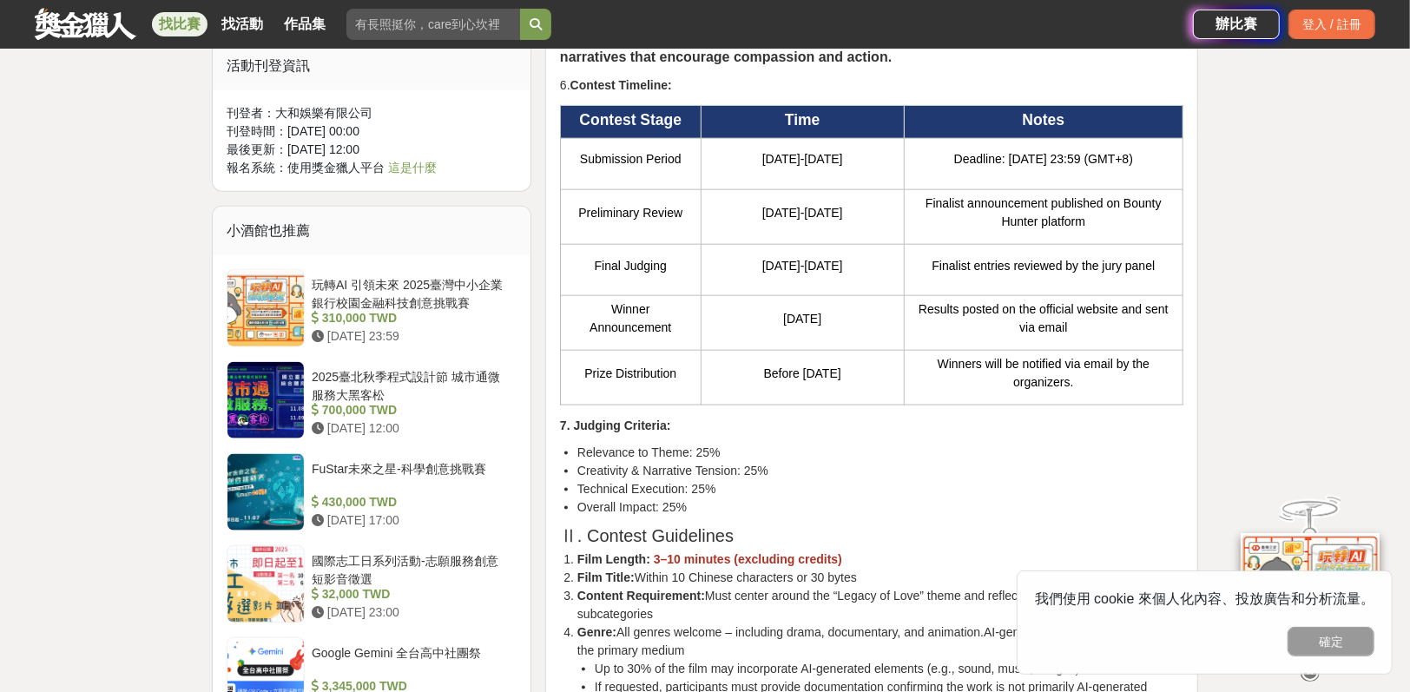
click at [853, 480] on li "Technical Execution: 25%" at bounding box center [880, 489] width 606 height 18
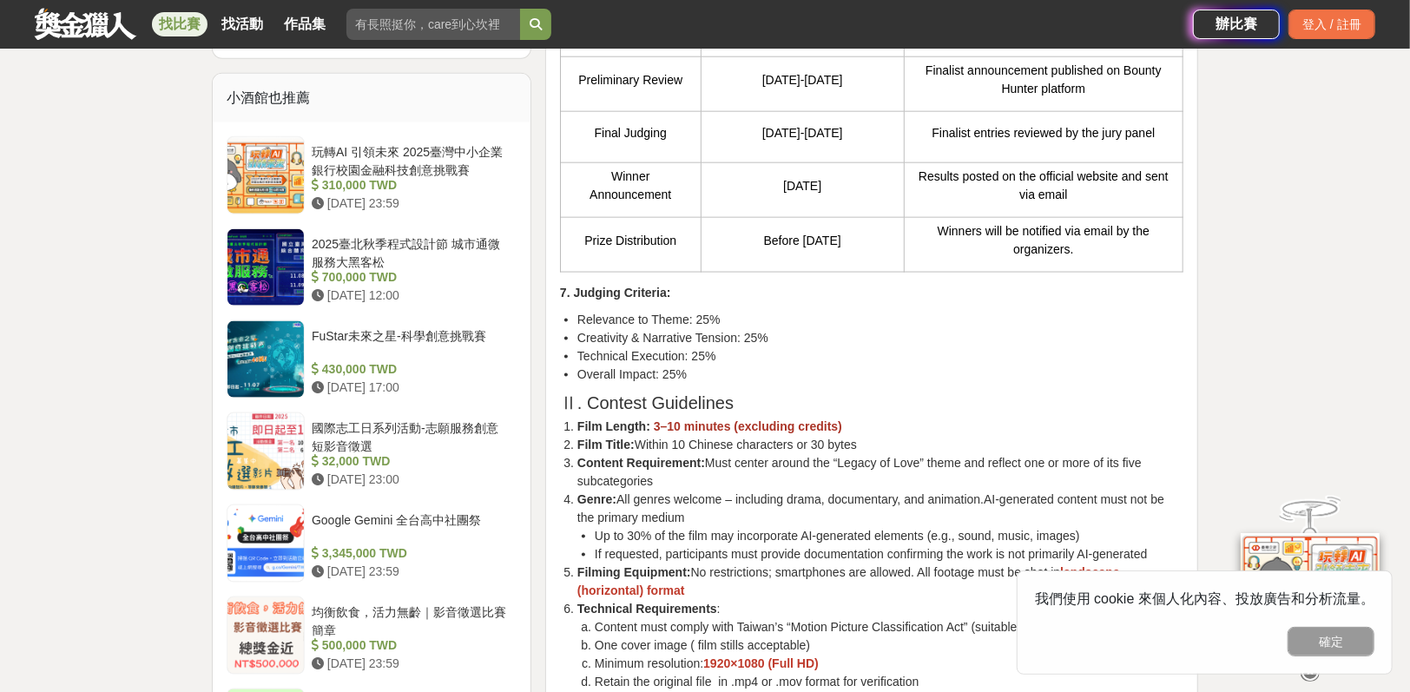
scroll to position [1378, 0]
click at [846, 600] on li "Technical Requirements : Content must comply with Taiwan’s “Motion Picture Clas…" at bounding box center [880, 664] width 606 height 128
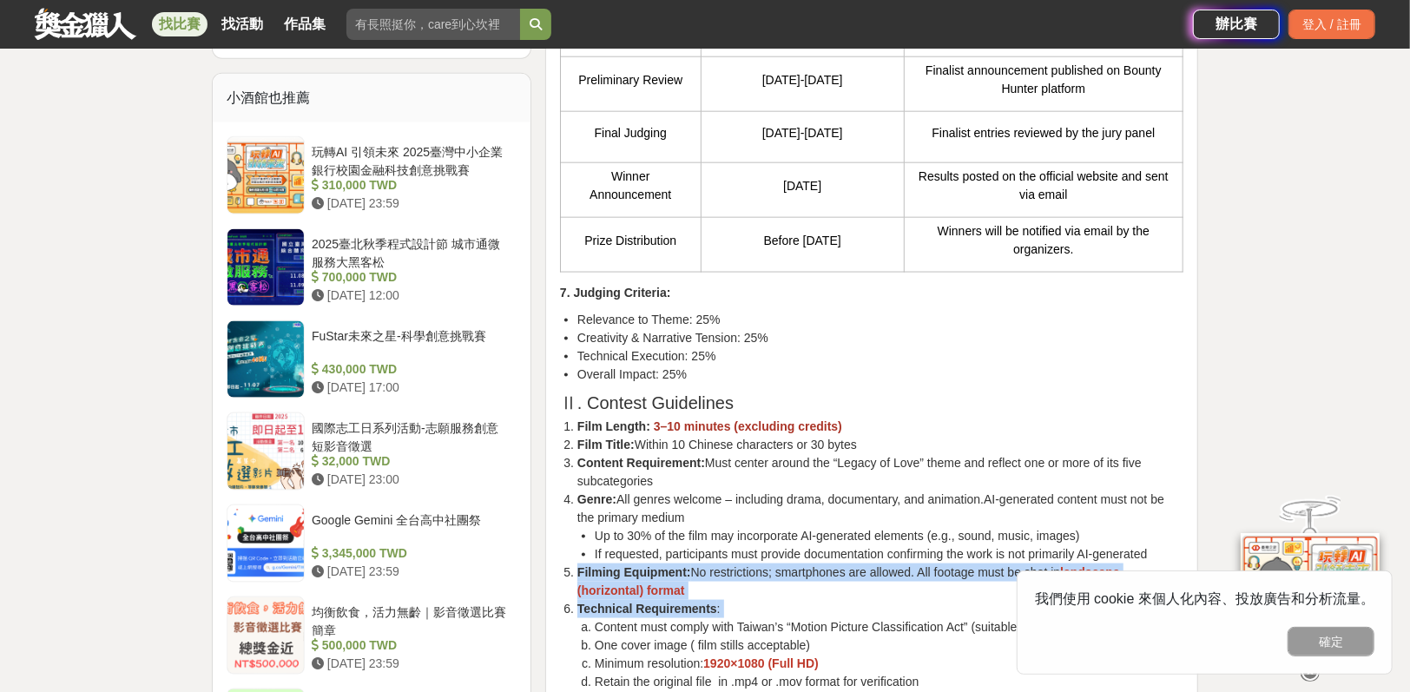
drag, startPoint x: 846, startPoint y: 568, endPoint x: 852, endPoint y: 541, distance: 27.6
click at [852, 541] on ol "Film Length: 3–10 minutes (excluding credits) Film Title: Within 10 Chinese cha…" at bounding box center [871, 700] width 623 height 565
click at [852, 564] on li "Filming Equipment: No restrictions; smartphones are allowed. All footage must b…" at bounding box center [880, 582] width 606 height 36
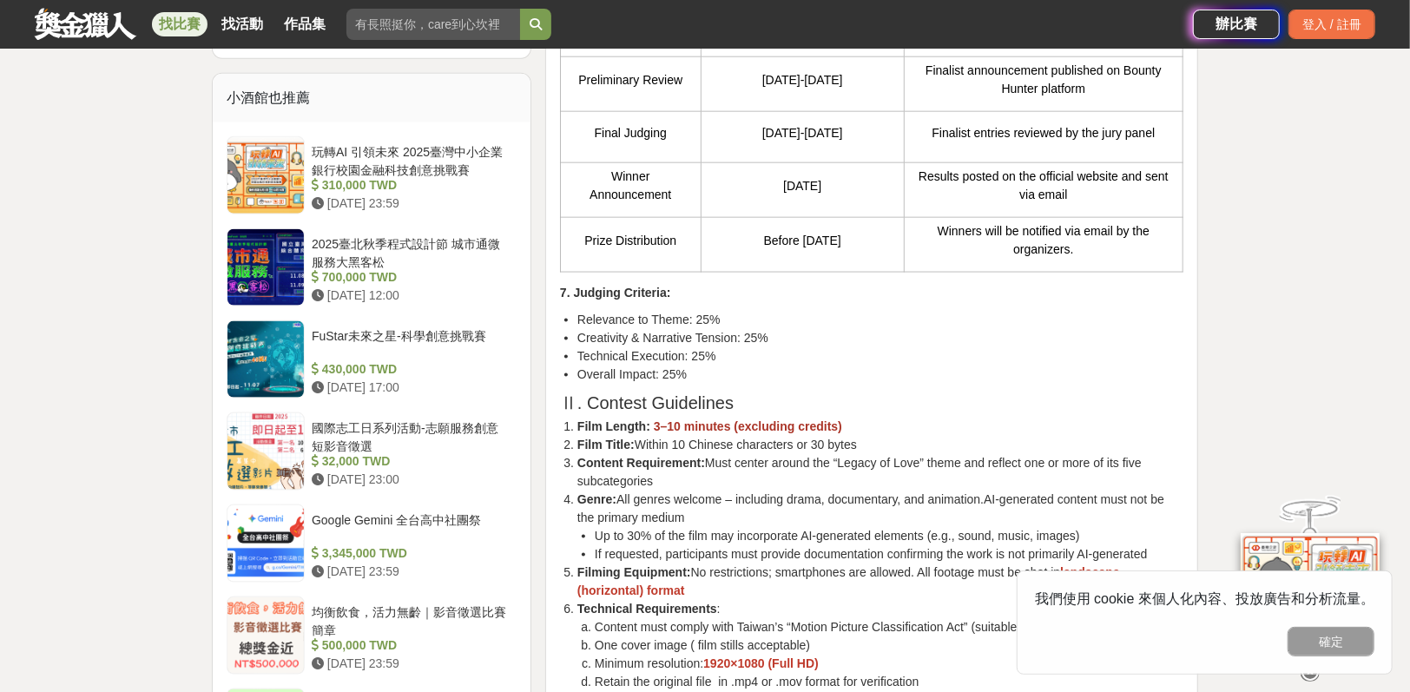
click at [852, 564] on li "Filming Equipment: No restrictions; smartphones are allowed. All footage must b…" at bounding box center [880, 582] width 606 height 36
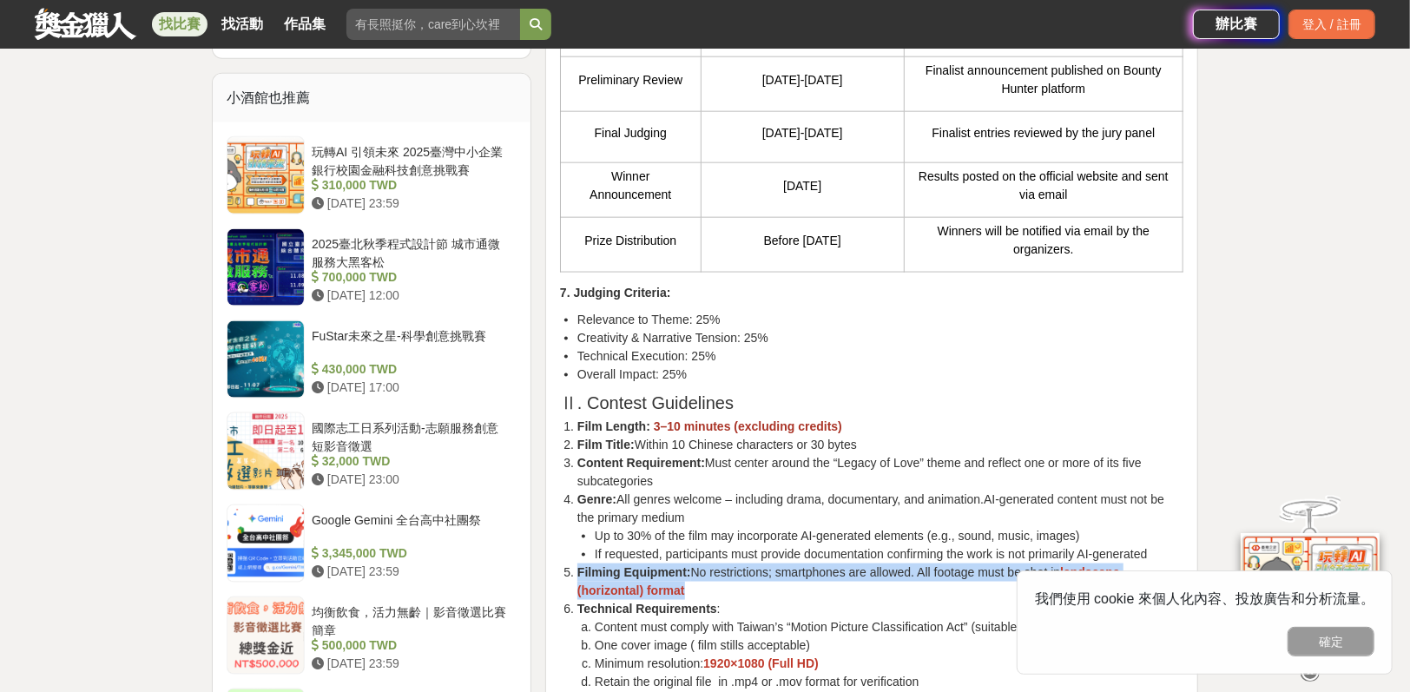
click at [852, 564] on li "Filming Equipment: No restrictions; smartphones are allowed. All footage must b…" at bounding box center [880, 582] width 606 height 36
click at [854, 564] on li "Filming Equipment: No restrictions; smartphones are allowed. All footage must b…" at bounding box center [880, 582] width 606 height 36
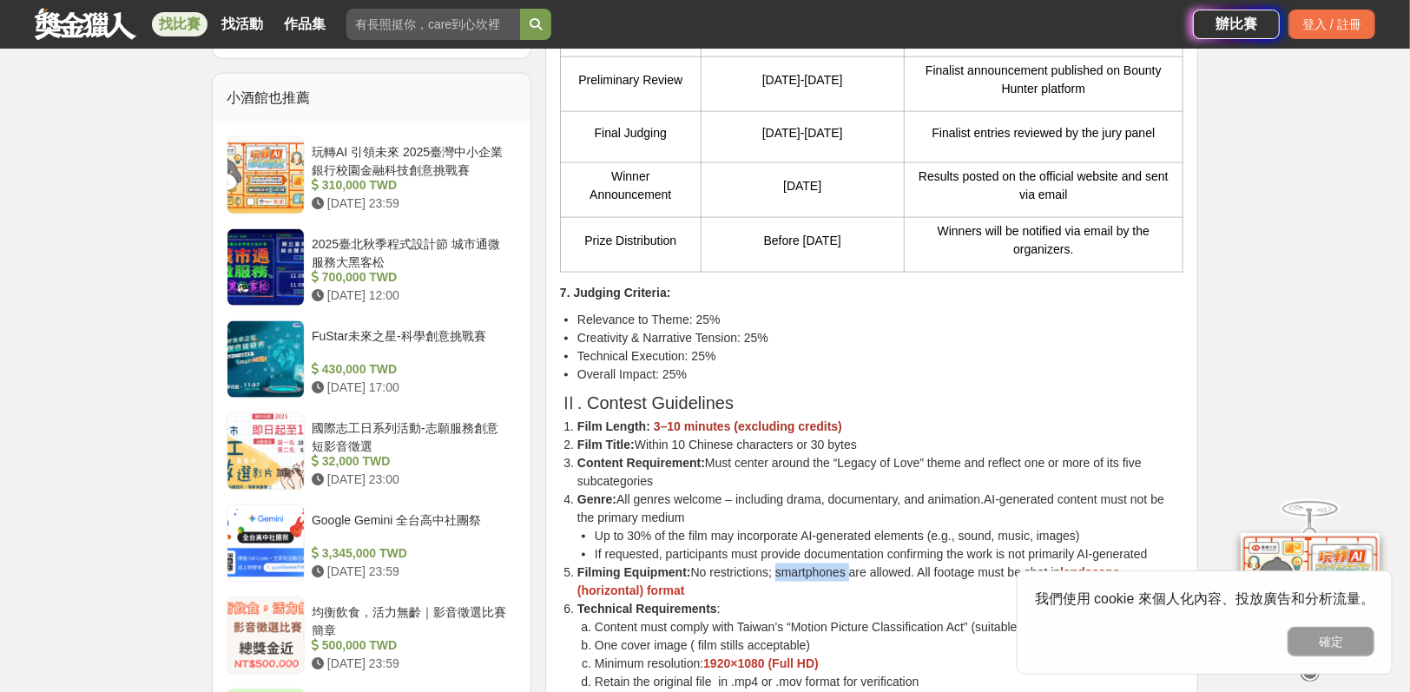
click at [854, 564] on li "Filming Equipment: No restrictions; smartphones are allowed. All footage must b…" at bounding box center [880, 582] width 606 height 36
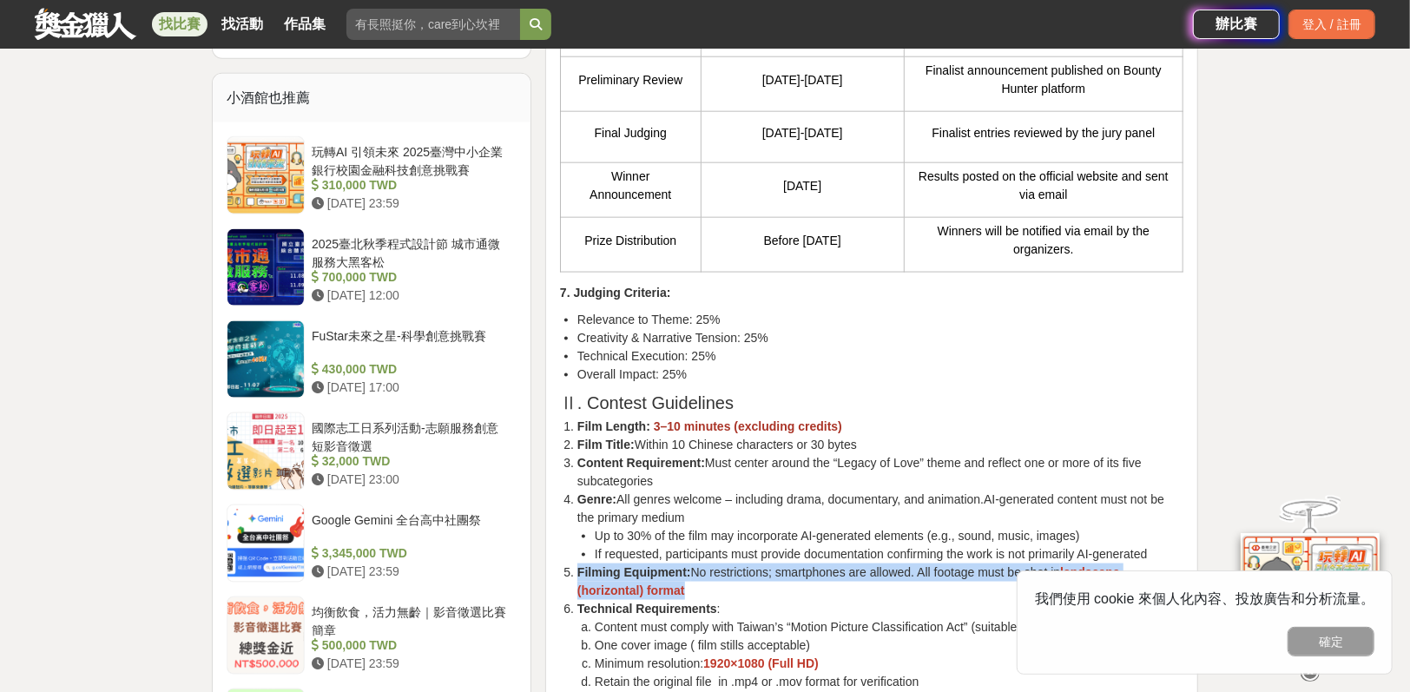
click at [854, 564] on li "Filming Equipment: No restrictions; smartphones are allowed. All footage must b…" at bounding box center [880, 582] width 606 height 36
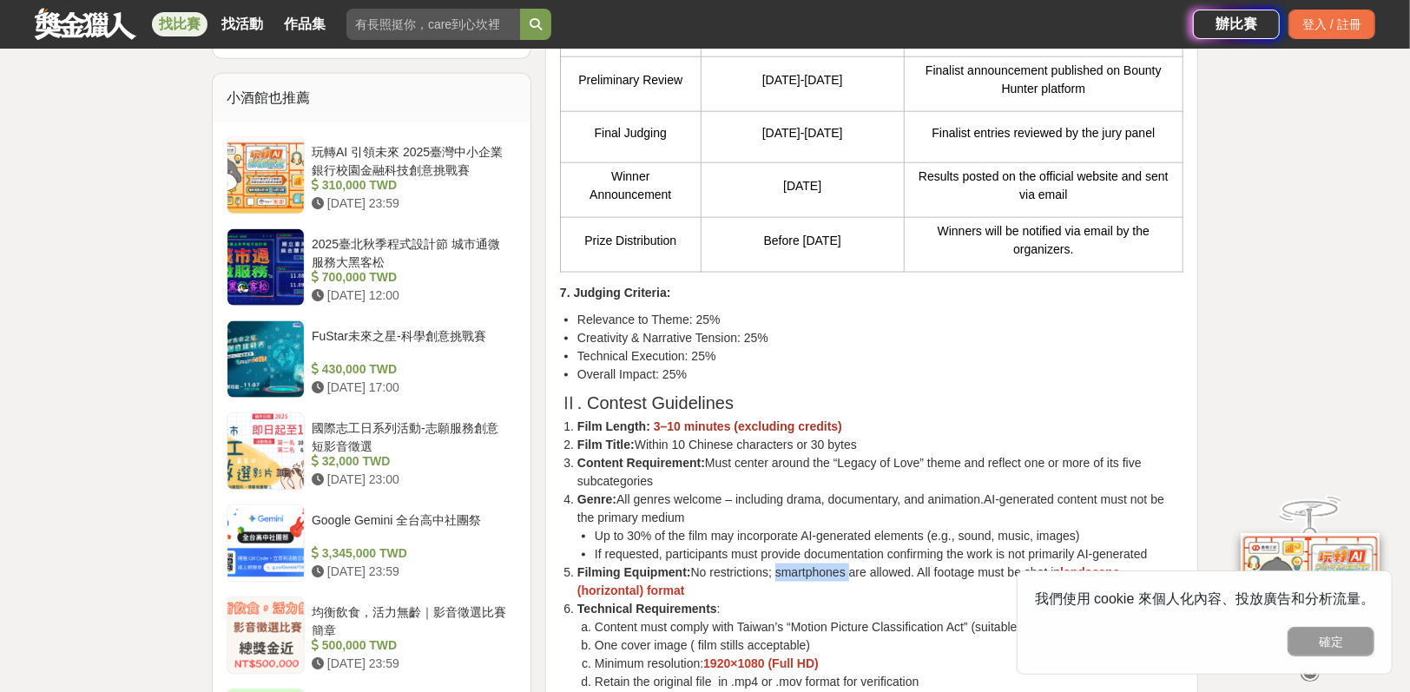
click at [854, 564] on li "Filming Equipment: No restrictions; smartphones are allowed. All footage must b…" at bounding box center [880, 582] width 606 height 36
click at [985, 564] on li "Filming Equipment: No restrictions; smartphones are allowed. All footage must b…" at bounding box center [880, 582] width 606 height 36
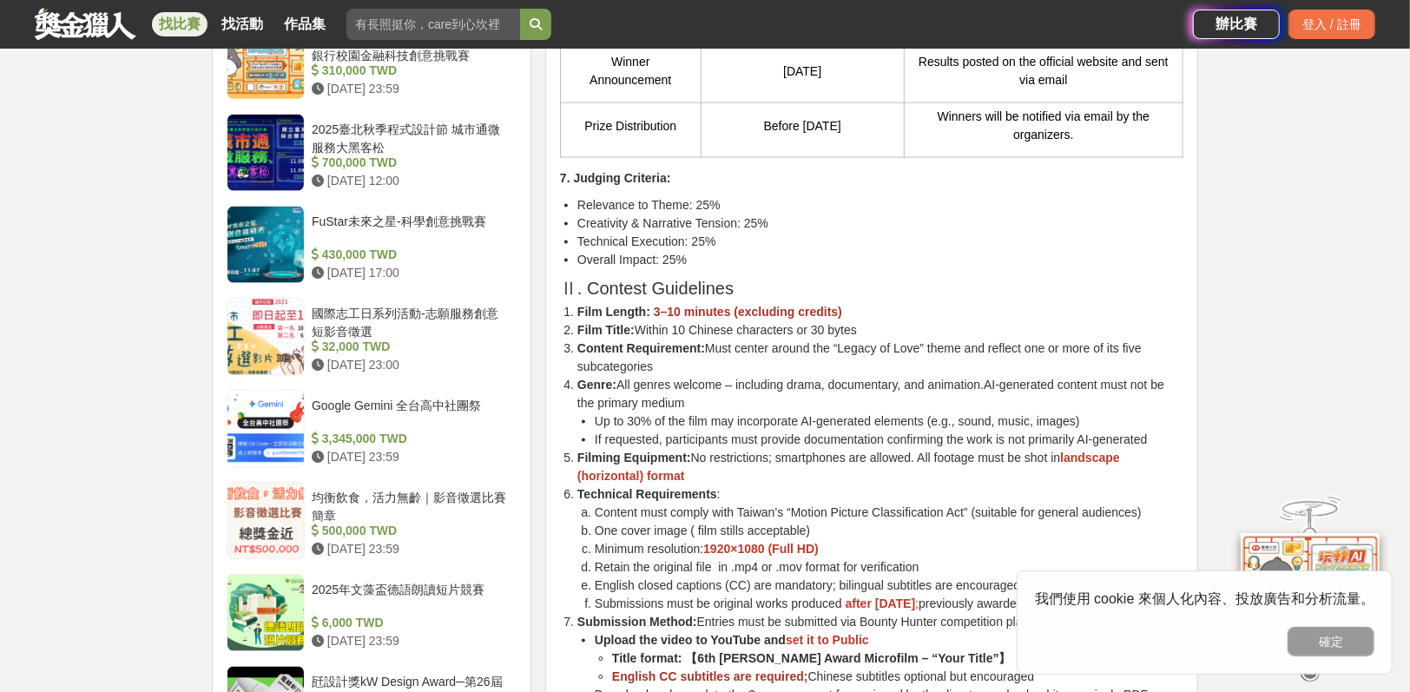
scroll to position [1494, 0]
drag, startPoint x: 1111, startPoint y: 428, endPoint x: 1088, endPoint y: 413, distance: 27.0
click at [1088, 448] on li "Filming Equipment: No restrictions; smartphones are allowed. All footage must b…" at bounding box center [880, 466] width 606 height 36
click at [1062, 448] on li "Filming Equipment: No restrictions; smartphones are allowed. All footage must b…" at bounding box center [880, 466] width 606 height 36
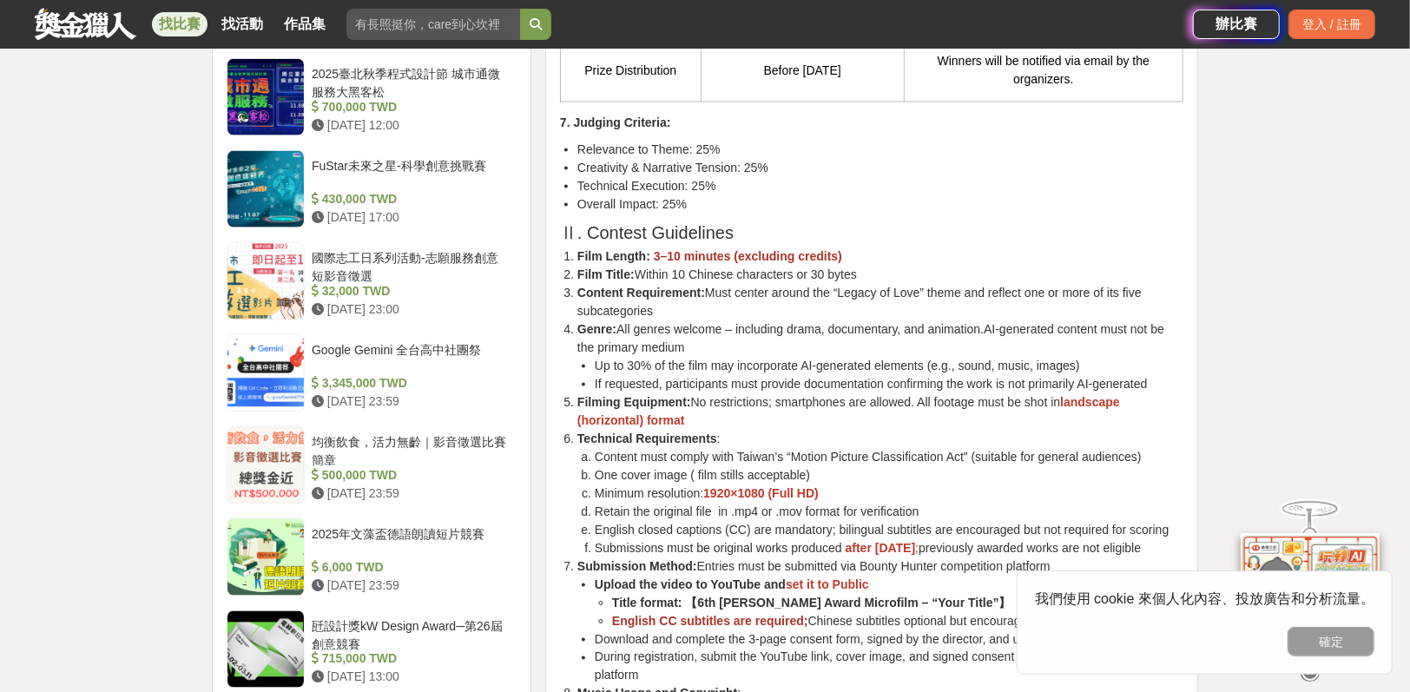
scroll to position [1560, 0]
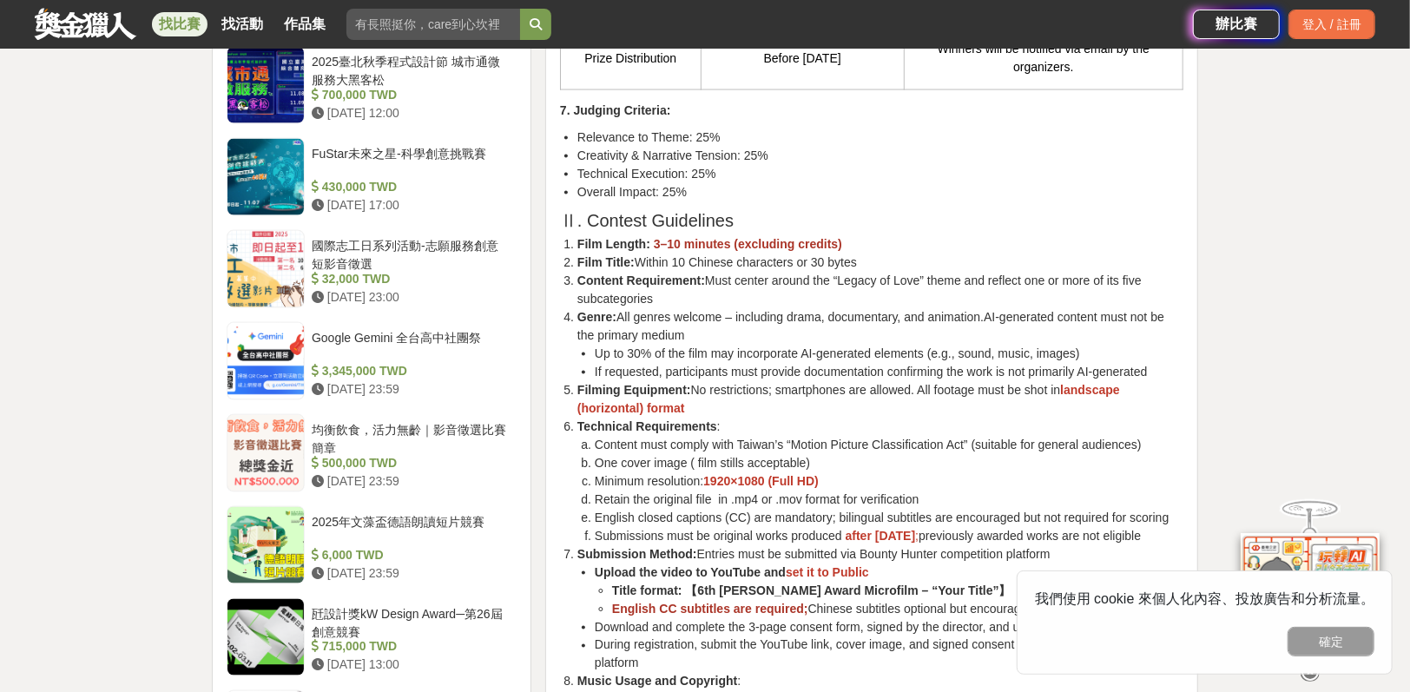
click at [1062, 436] on li "Content must comply with Taiwan’s “Motion Picture Classification Act” (suitable…" at bounding box center [889, 445] width 589 height 18
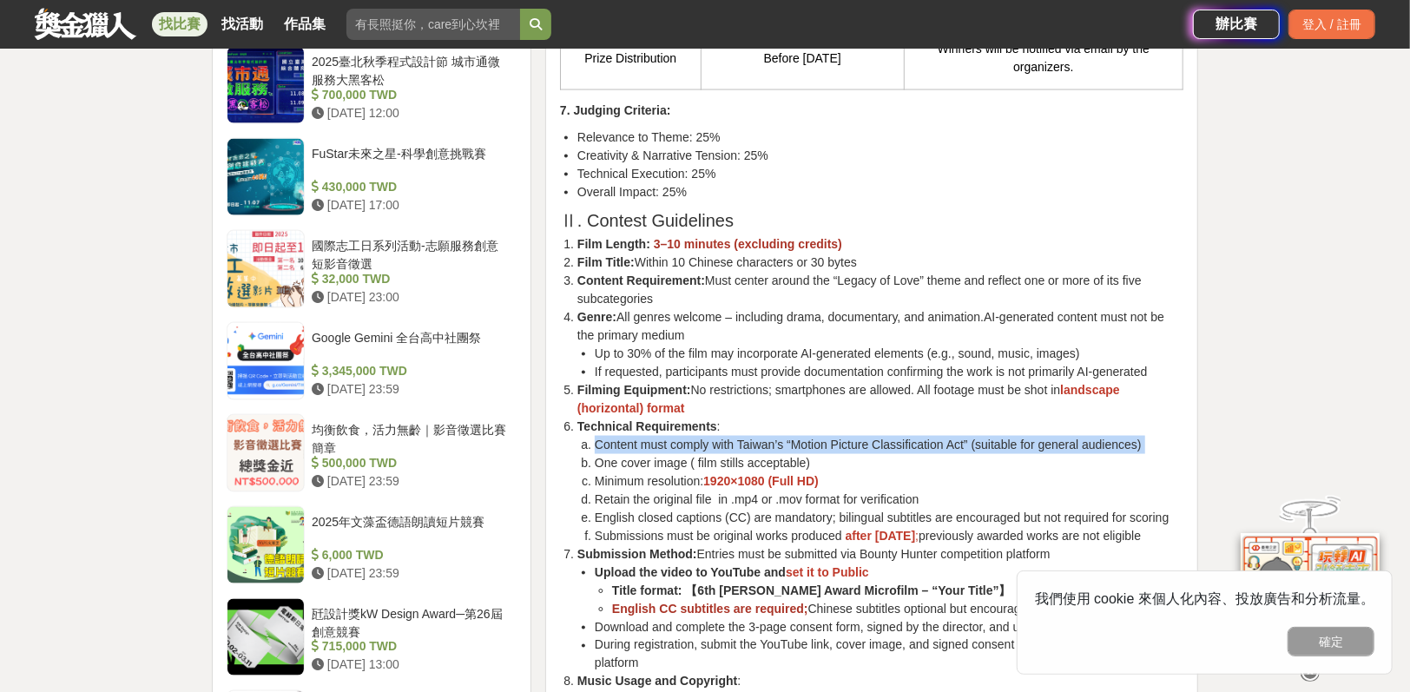
click at [1062, 436] on li "Content must comply with Taiwan’s “Motion Picture Classification Act” (suitable…" at bounding box center [889, 445] width 589 height 18
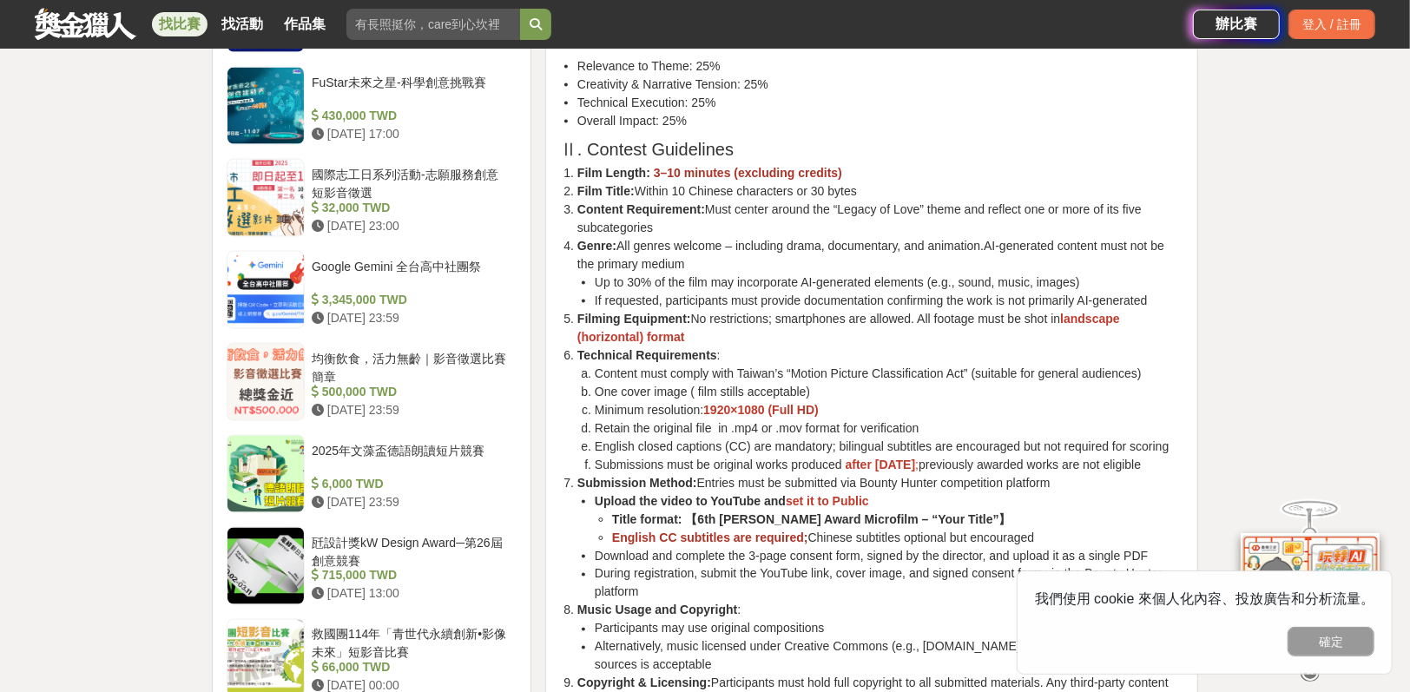
click at [1062, 438] on li "English closed captions (CC) are mandatory; bilingual subtitles are encouraged …" at bounding box center [889, 447] width 589 height 18
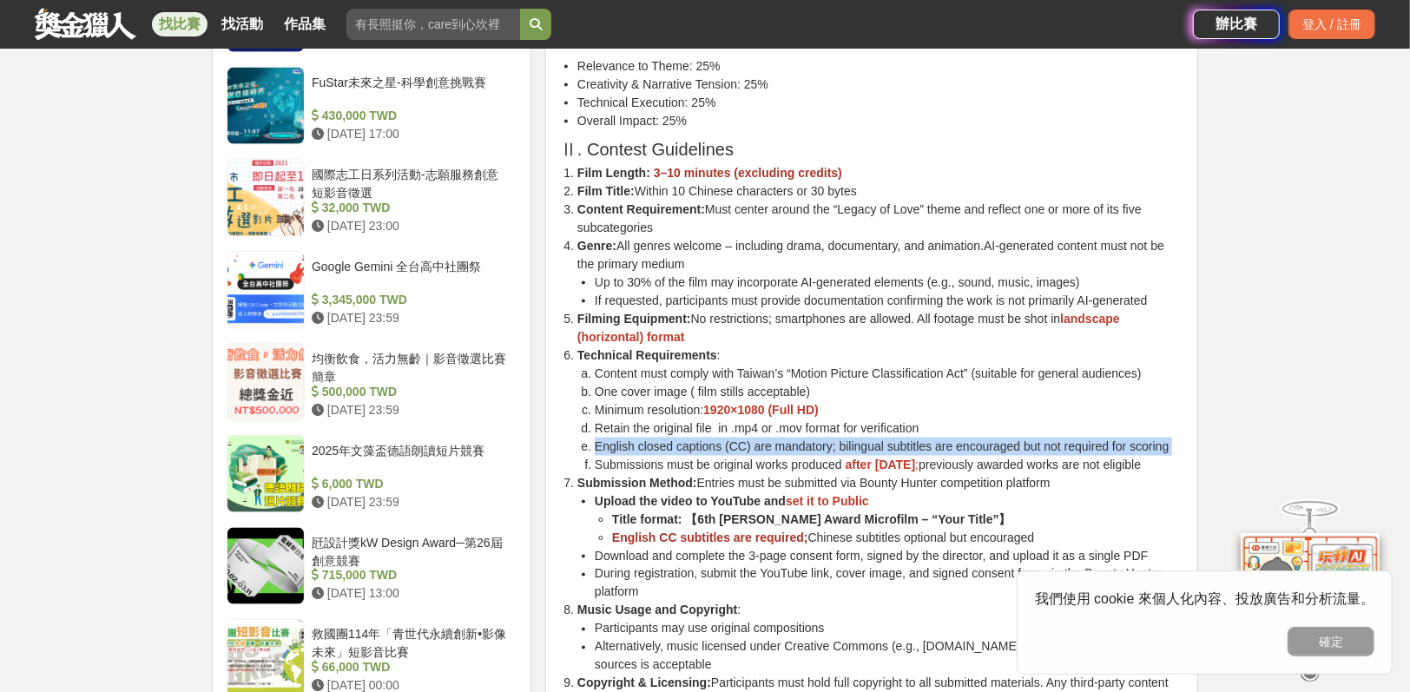
click at [1062, 438] on li "English closed captions (CC) are mandatory; bilingual subtitles are encouraged …" at bounding box center [889, 447] width 589 height 18
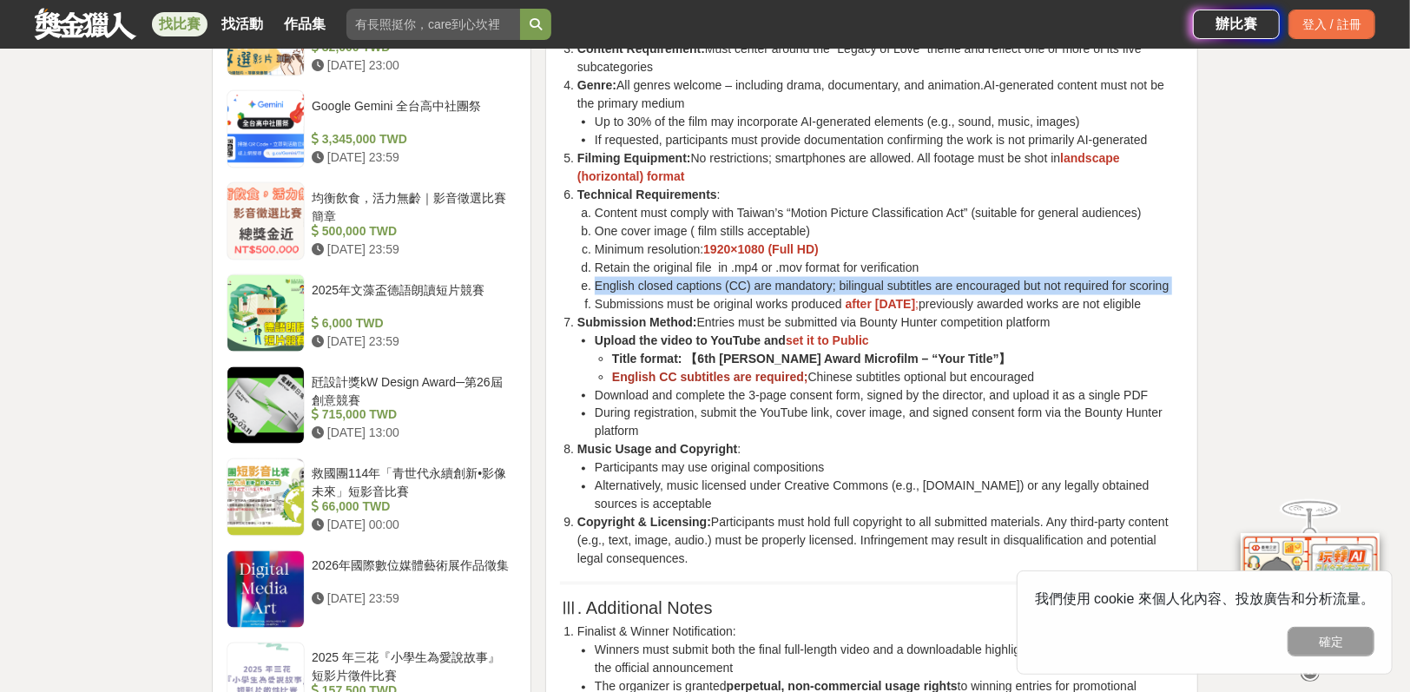
scroll to position [1793, 0]
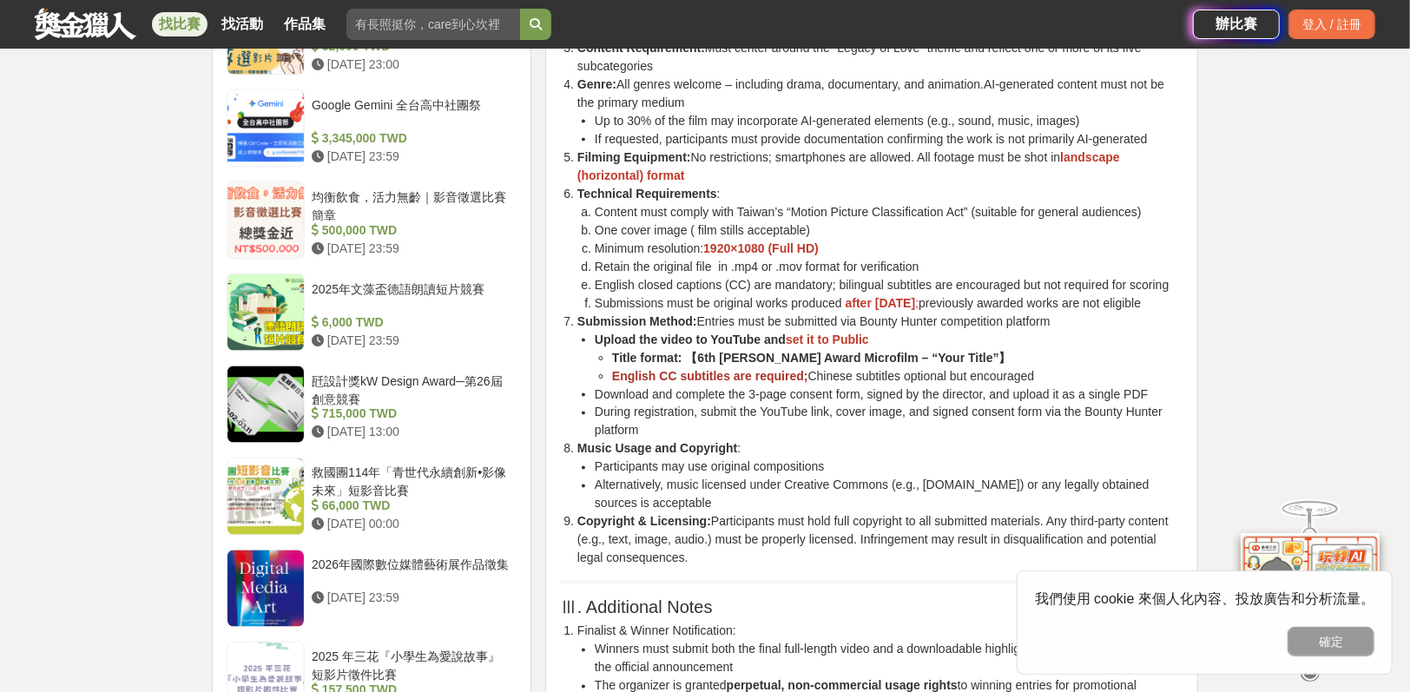
click at [1062, 404] on li "Download and complete the 3-page consent form, signed by the director, and uplo…" at bounding box center [889, 395] width 589 height 18
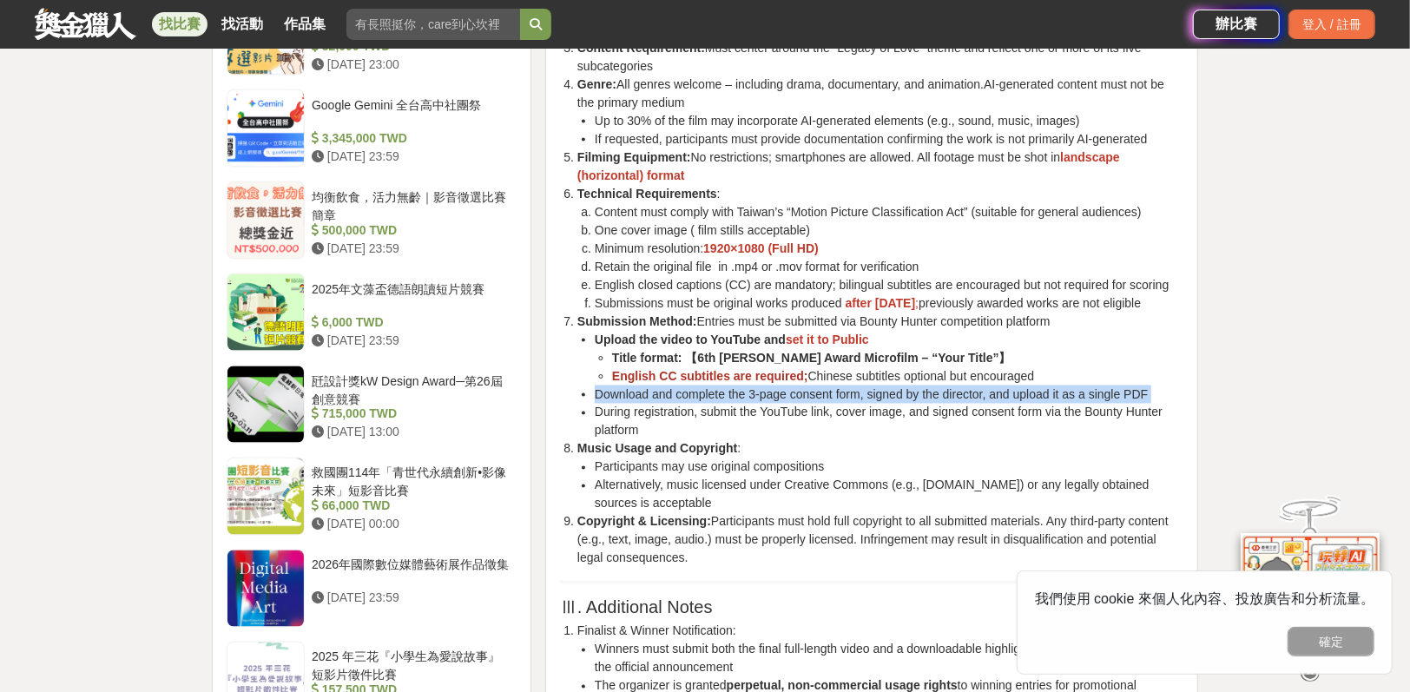
click at [1062, 404] on li "Download and complete the 3-page consent form, signed by the director, and uplo…" at bounding box center [889, 395] width 589 height 18
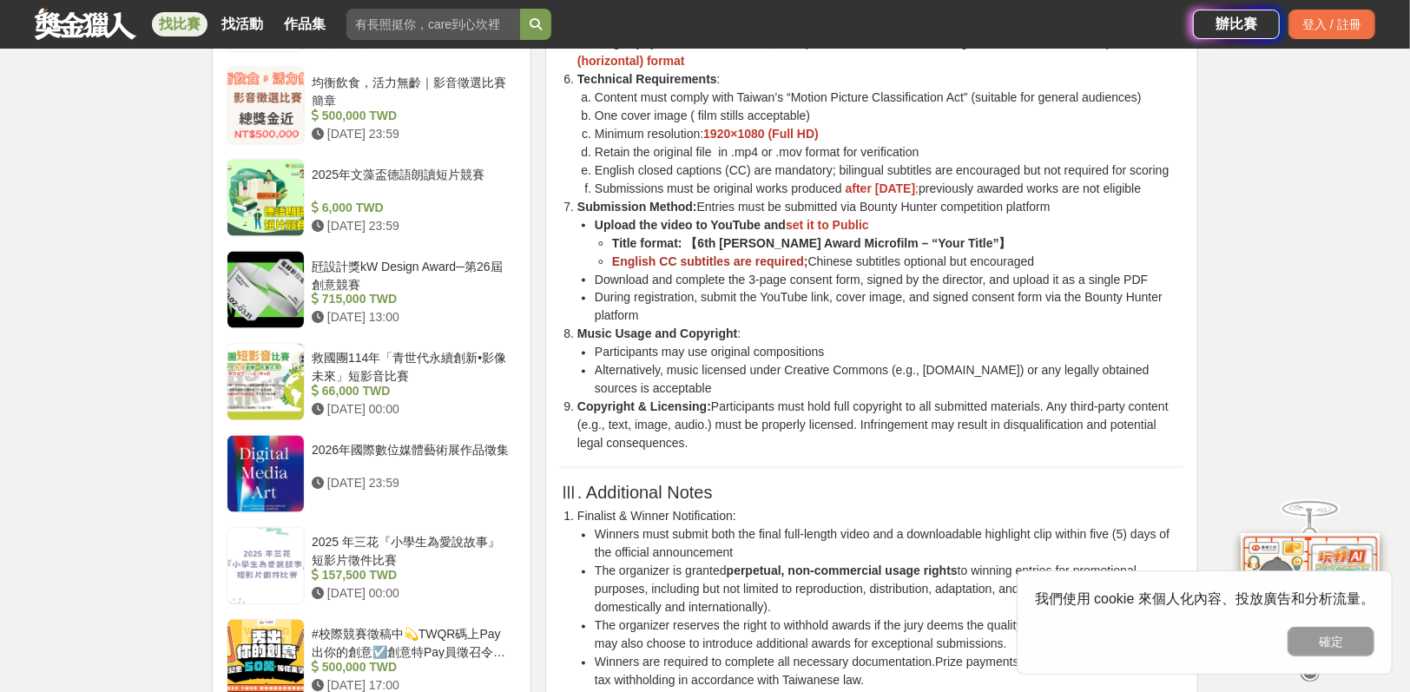
click at [1062, 415] on li "Copyright & Licensing: Participants must hold full copyright to all submitted m…" at bounding box center [880, 426] width 606 height 55
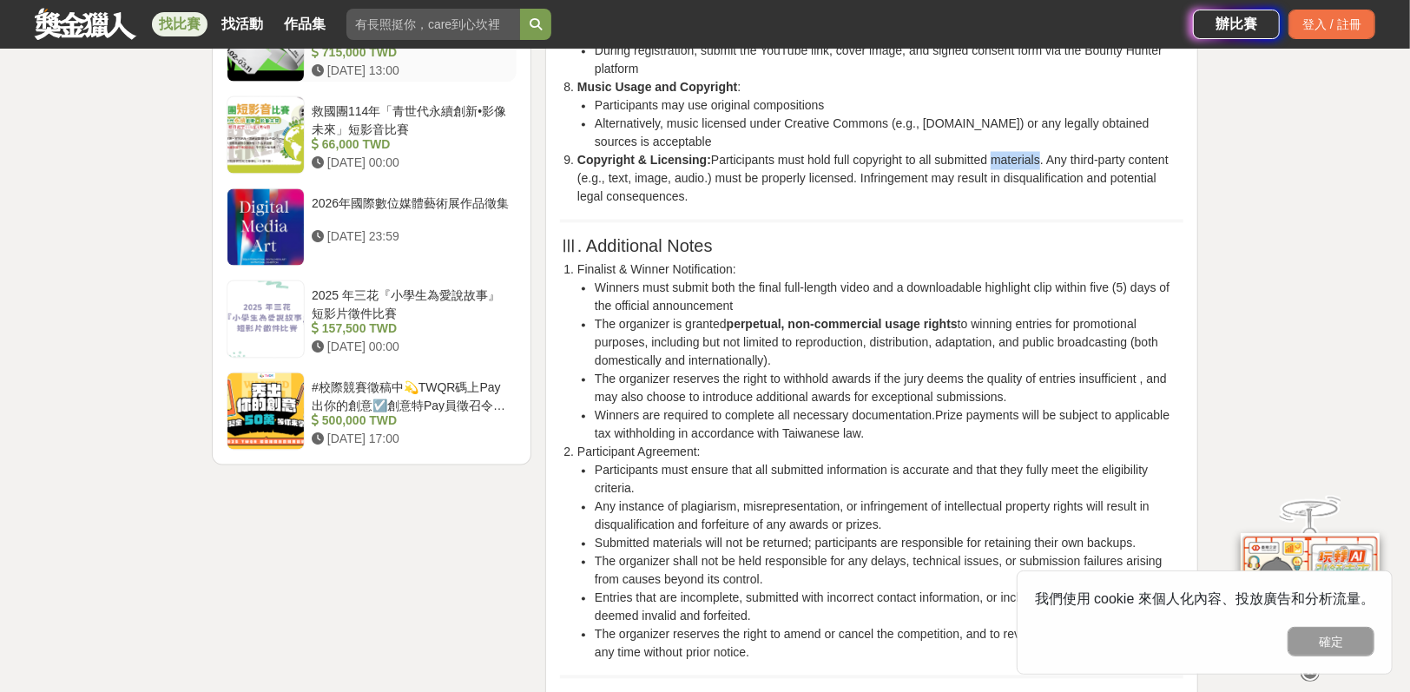
scroll to position [2127, 0]
